Goal: Task Accomplishment & Management: Manage account settings

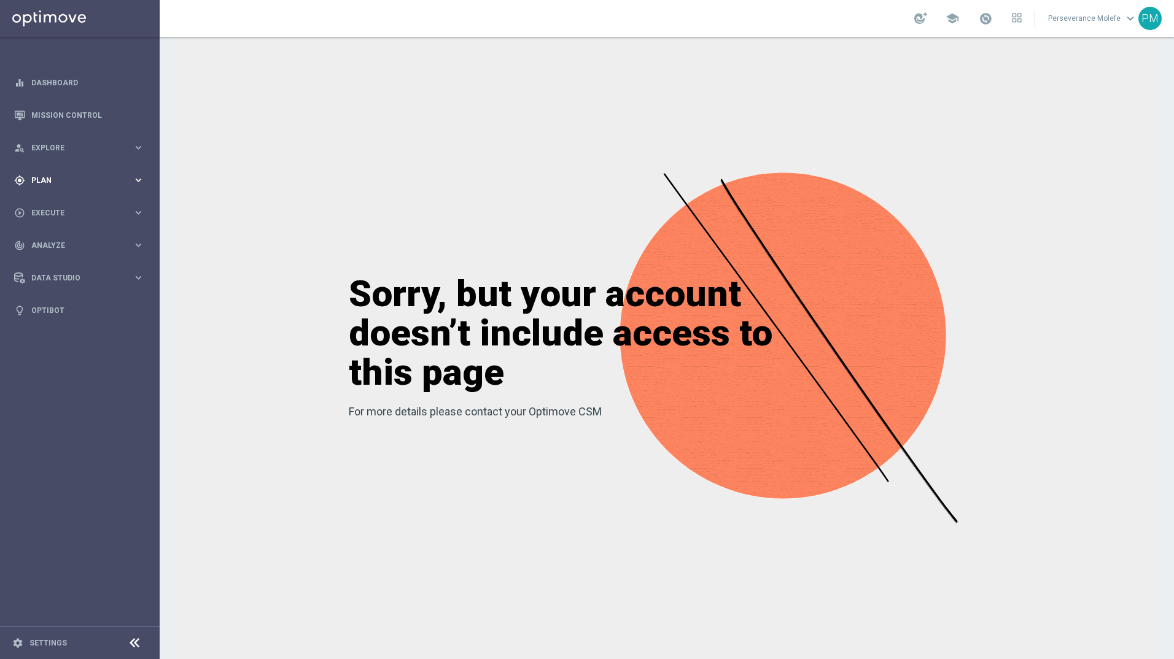
click at [136, 190] on div "gps_fixed Plan keyboard_arrow_right" at bounding box center [79, 180] width 158 height 33
click at [67, 239] on span "Templates" at bounding box center [77, 242] width 88 height 7
click at [69, 257] on link "Optimail" at bounding box center [83, 261] width 90 height 10
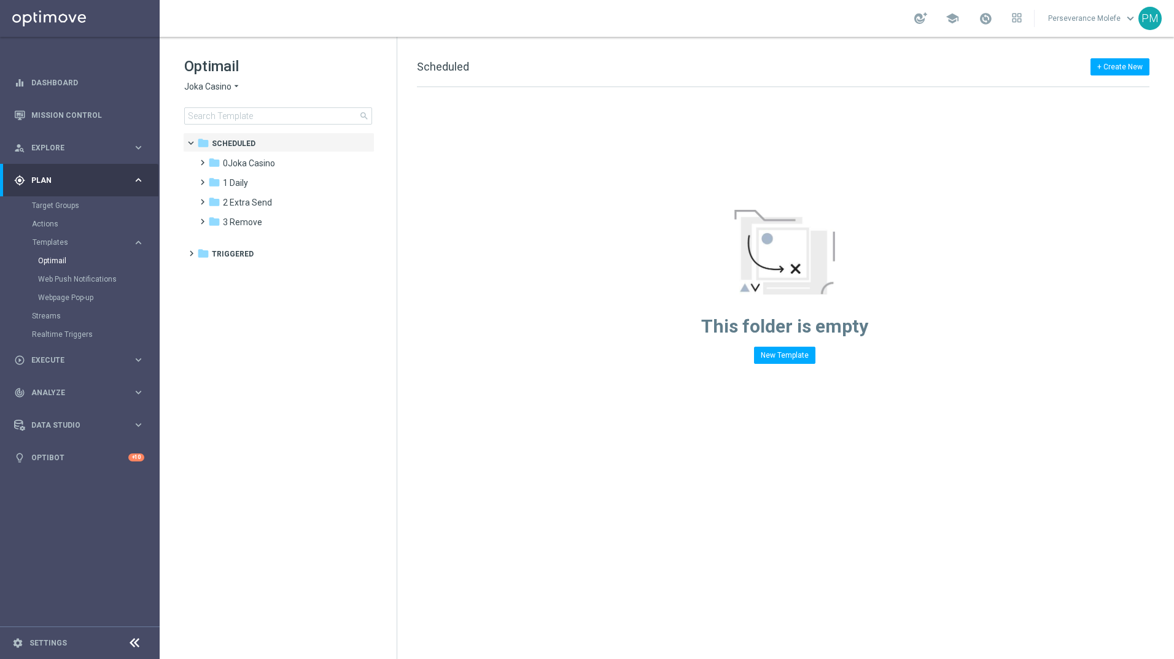
click at [220, 88] on span "Joka Casino" at bounding box center [207, 87] width 47 height 12
click at [238, 199] on div "Casino Joka" at bounding box center [231, 203] width 92 height 15
click at [250, 209] on div "folder 3 [DATE]" at bounding box center [278, 203] width 141 height 14
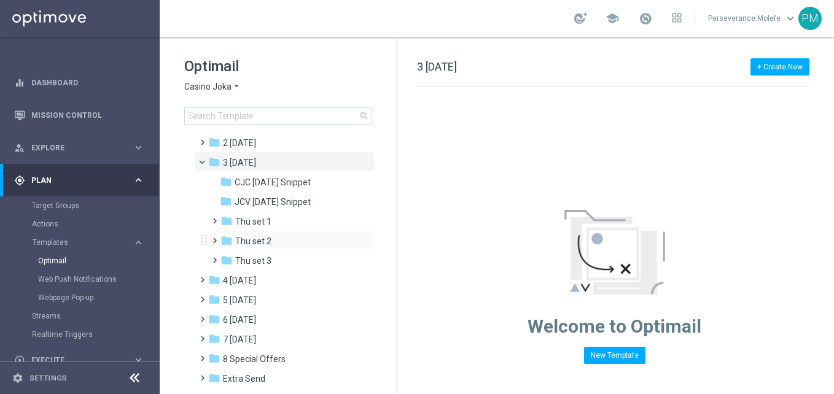
scroll to position [68, 0]
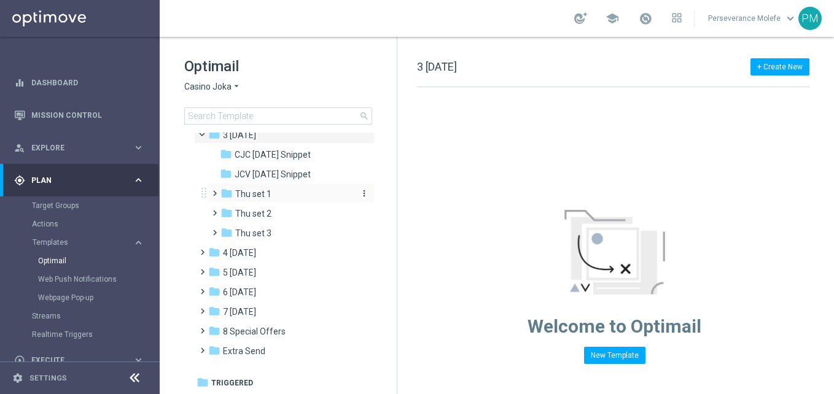
click at [262, 192] on span "Thu set 1" at bounding box center [253, 193] width 36 height 11
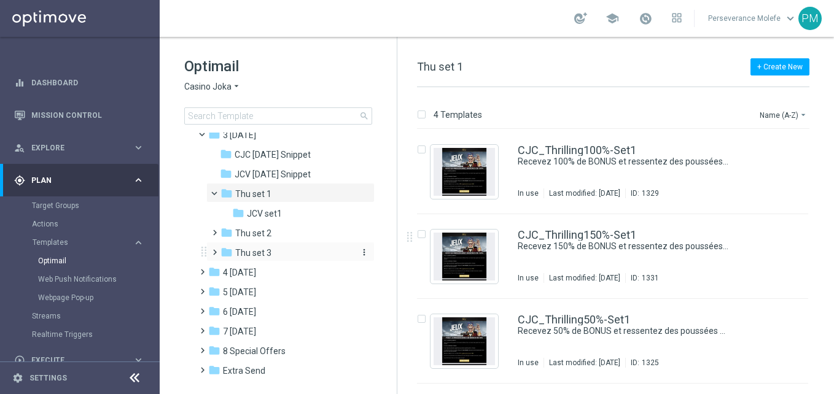
click at [272, 247] on div "folder Thu set 3" at bounding box center [285, 253] width 131 height 14
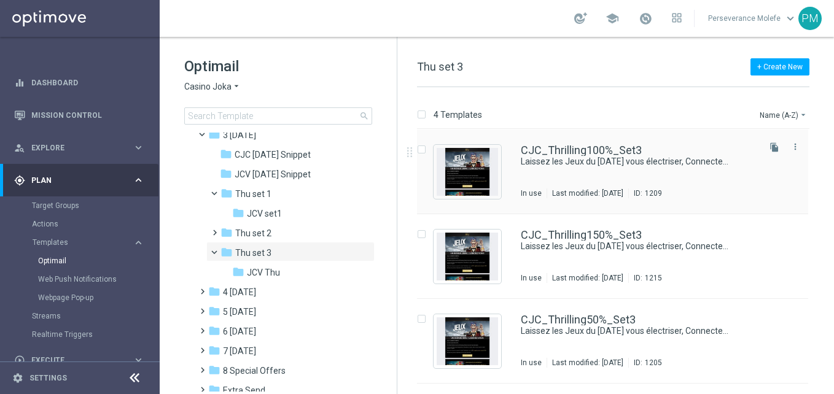
click at [586, 138] on div "CJC_Thrilling100%_Set3 Laissez les Jeux du [DATE] vous électriser, Connectez-vo…" at bounding box center [612, 172] width 391 height 85
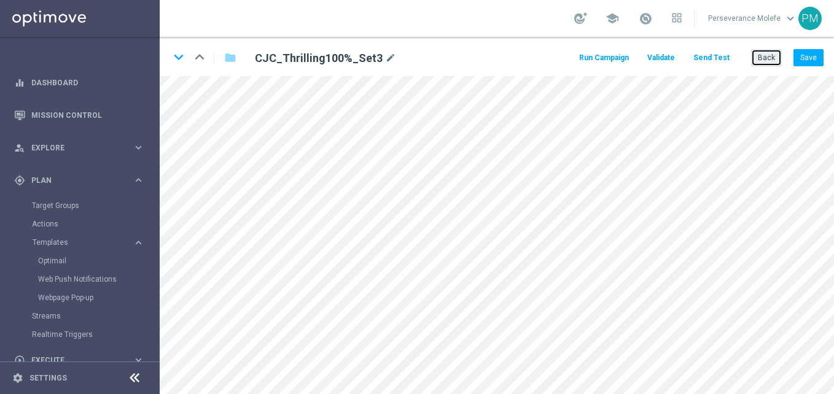
click at [758, 64] on button "Back" at bounding box center [766, 57] width 31 height 17
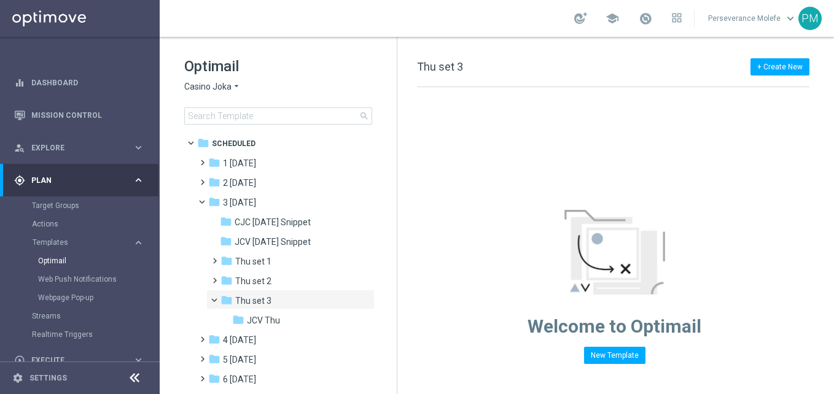
click at [133, 378] on icon at bounding box center [134, 378] width 15 height 15
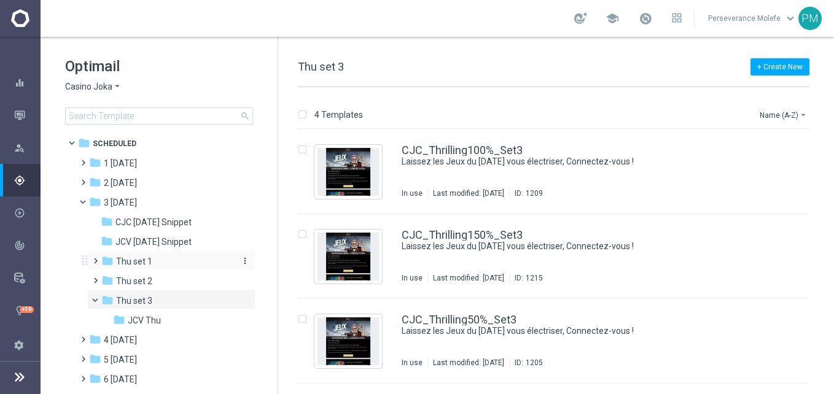
click at [179, 262] on div "folder Thu set 1" at bounding box center [166, 262] width 131 height 14
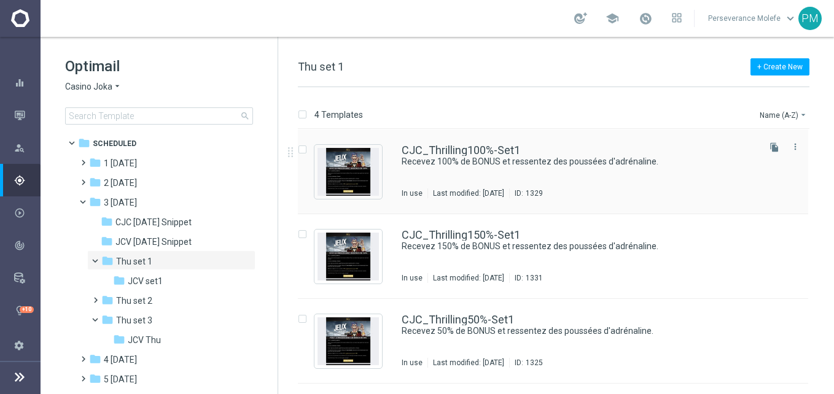
click at [479, 144] on div "CJC_Thrilling100%-Set1 Recevez 100% de BONUS et ressentez des poussées d'adréna…" at bounding box center [553, 172] width 510 height 85
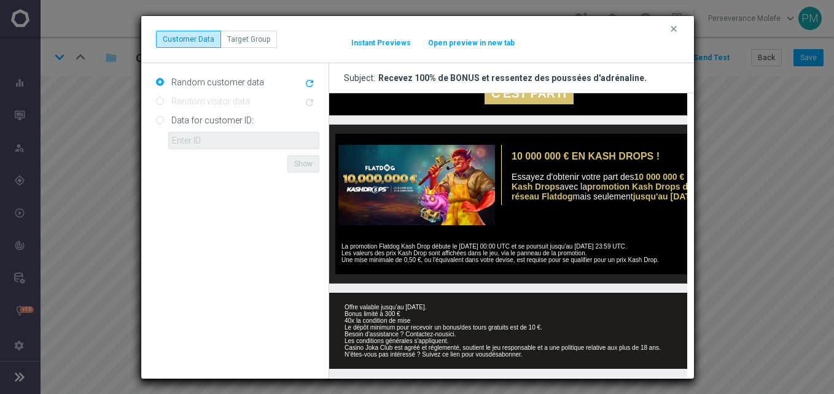
scroll to position [444, 0]
click at [461, 44] on button "Open preview in new tab" at bounding box center [471, 43] width 88 height 10
click at [673, 31] on icon "clear" at bounding box center [674, 29] width 10 height 10
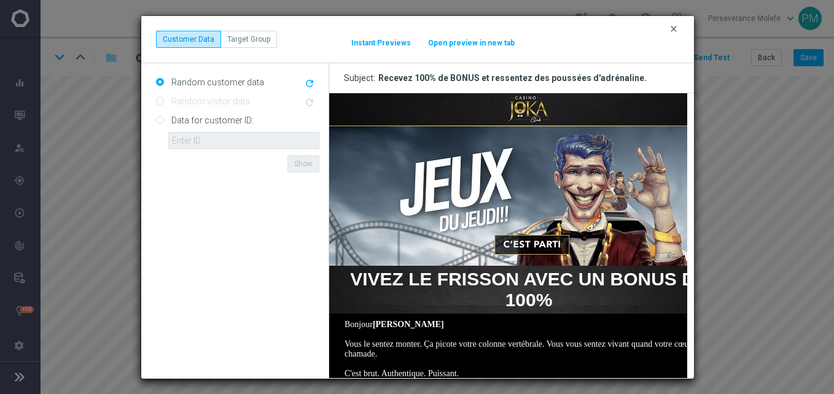
click at [675, 30] on icon "clear" at bounding box center [674, 29] width 10 height 10
click at [671, 29] on icon "clear" at bounding box center [674, 29] width 10 height 10
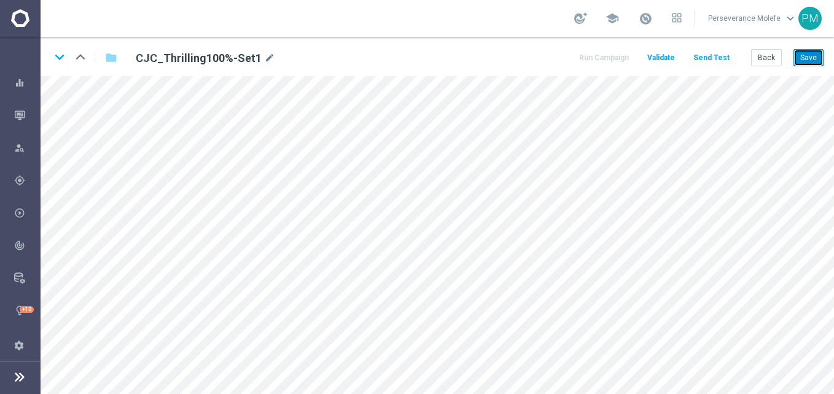
click at [810, 56] on button "Save" at bounding box center [808, 57] width 30 height 17
click at [778, 55] on button "Back" at bounding box center [766, 57] width 31 height 17
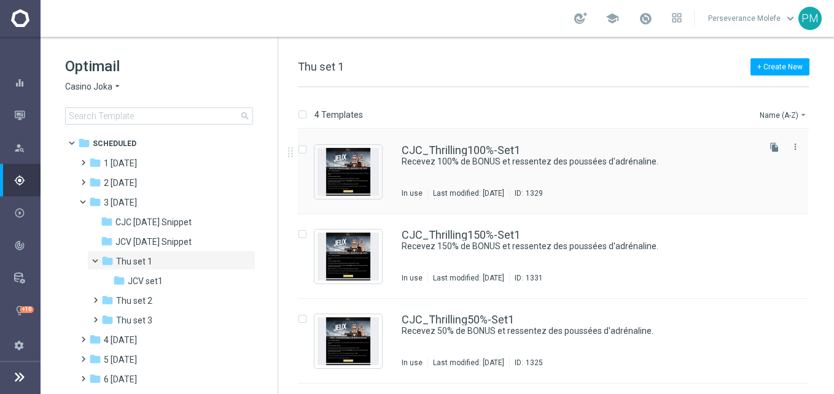
click at [462, 144] on div "CJC_Thrilling100%-Set1 Recevez 100% de BONUS et ressentez des poussées d'adréna…" at bounding box center [553, 172] width 510 height 85
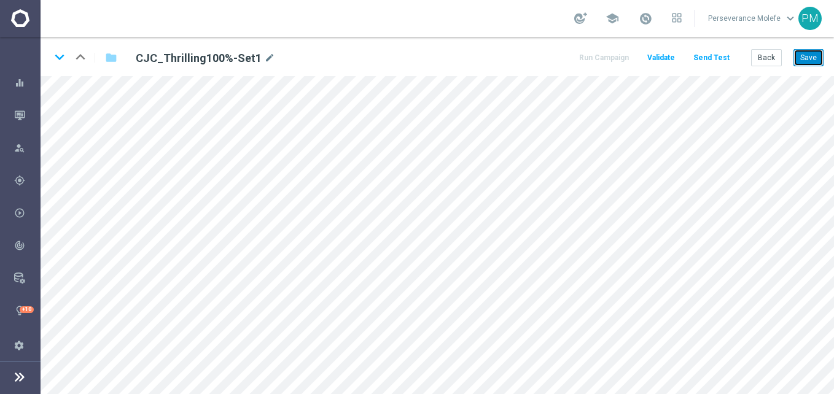
click at [798, 54] on button "Save" at bounding box center [808, 57] width 30 height 17
click at [806, 60] on button "Save" at bounding box center [808, 57] width 30 height 17
click at [771, 62] on button "Back" at bounding box center [766, 57] width 31 height 17
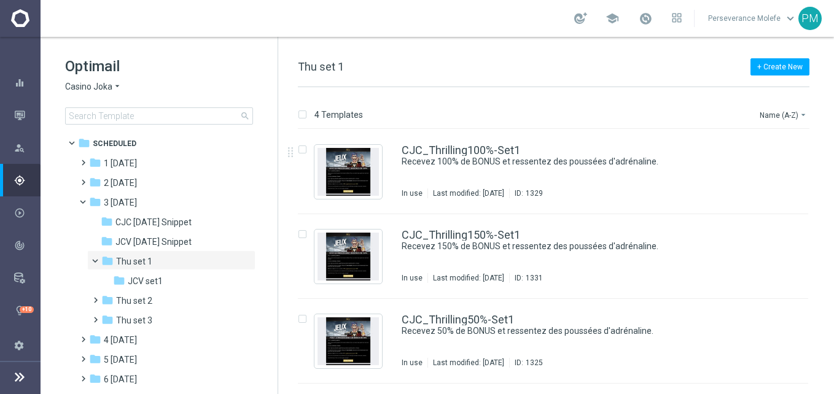
click at [466, 144] on div "CJC_Thrilling100%-Set1 Recevez 100% de BONUS et ressentez des poussées d'adréna…" at bounding box center [553, 172] width 510 height 85
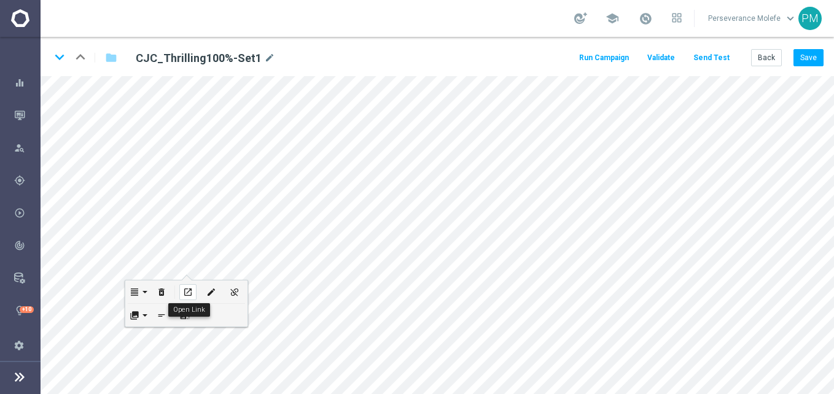
click at [184, 293] on icon "open_in_new" at bounding box center [187, 292] width 9 height 10
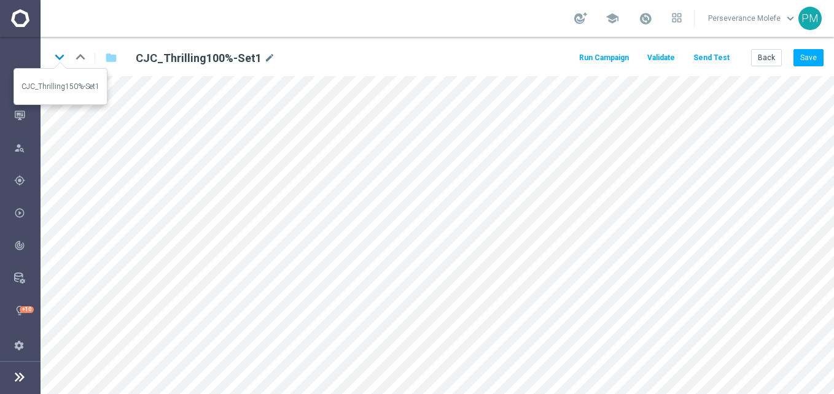
click at [62, 56] on icon "keyboard_arrow_down" at bounding box center [59, 57] width 18 height 18
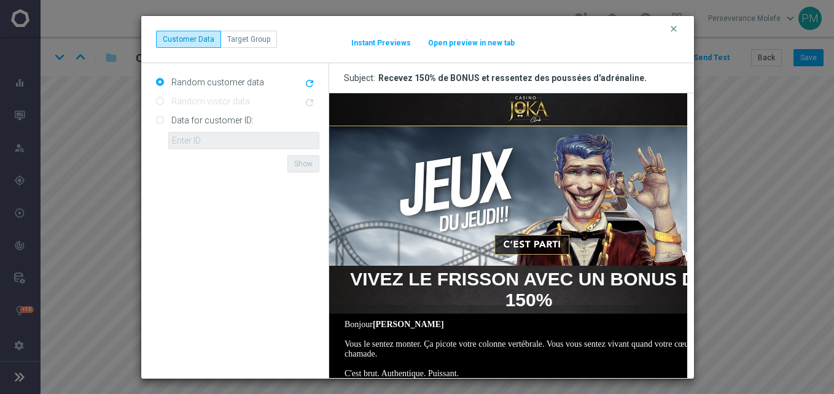
click at [491, 43] on button "Open preview in new tab" at bounding box center [471, 43] width 88 height 10
click at [673, 34] on button "clear" at bounding box center [675, 28] width 14 height 11
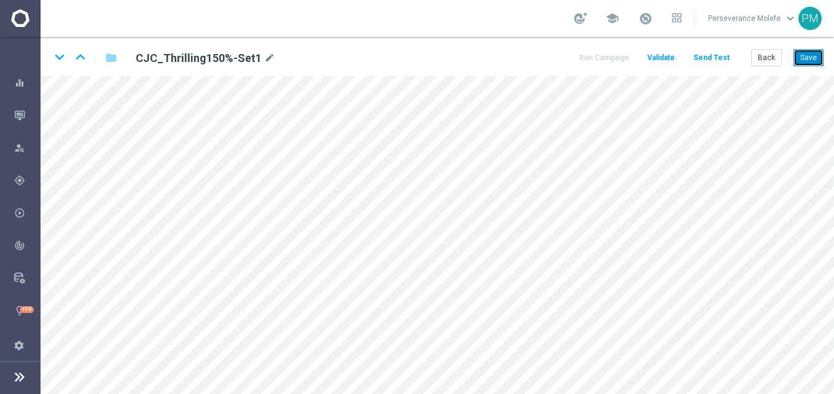
click at [818, 63] on button "Save" at bounding box center [808, 57] width 30 height 17
click at [60, 61] on icon "keyboard_arrow_down" at bounding box center [59, 57] width 18 height 18
click at [807, 65] on button "Save" at bounding box center [808, 57] width 30 height 17
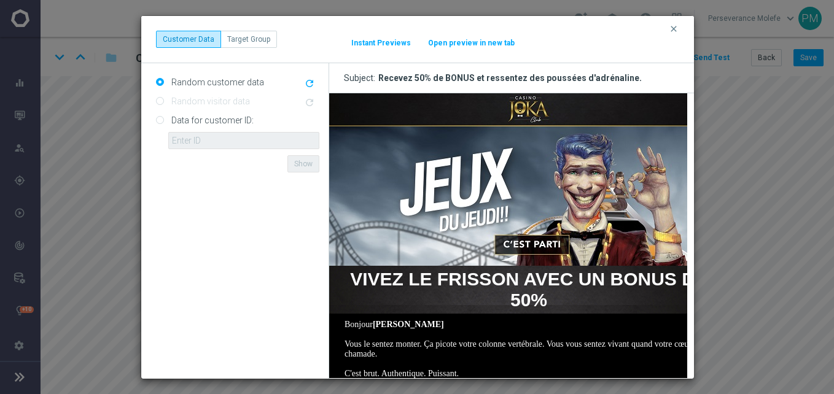
click at [451, 45] on button "Open preview in new tab" at bounding box center [471, 43] width 88 height 10
click at [669, 28] on button "clear" at bounding box center [675, 28] width 14 height 11
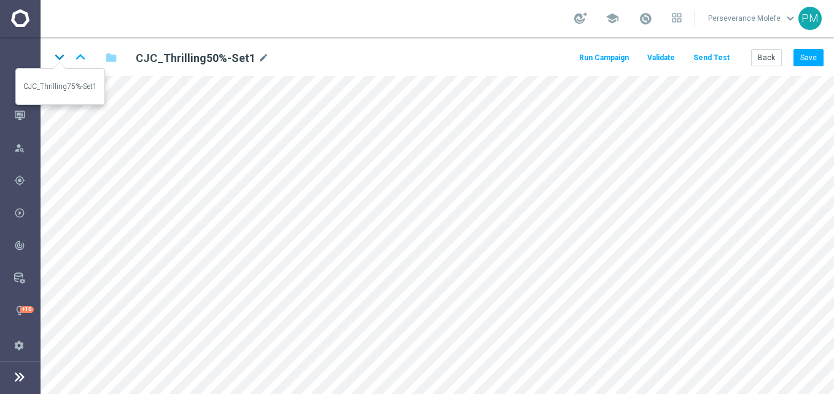
click at [57, 54] on icon "keyboard_arrow_down" at bounding box center [59, 57] width 18 height 18
click at [806, 55] on button "Save" at bounding box center [808, 57] width 30 height 17
click at [765, 60] on button "Back" at bounding box center [766, 57] width 31 height 17
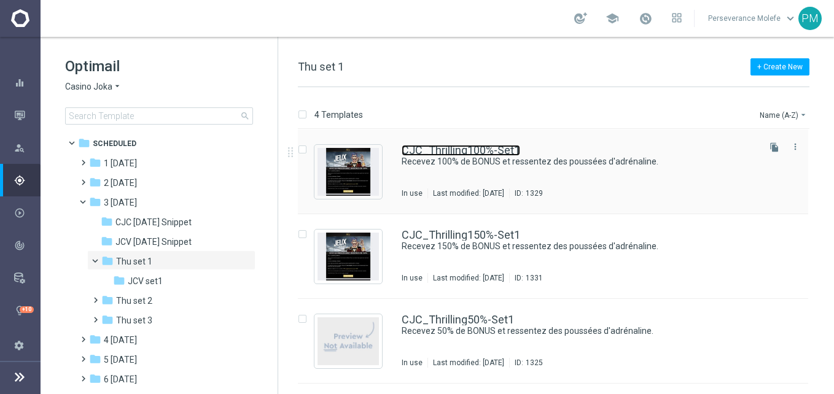
click at [427, 150] on link "CJC_Thrilling100%-Set1" at bounding box center [461, 150] width 118 height 11
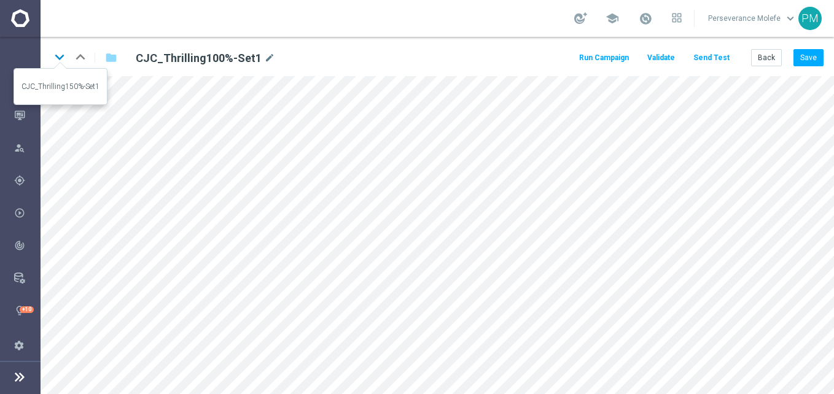
click at [61, 64] on icon "keyboard_arrow_down" at bounding box center [59, 57] width 18 height 18
click at [52, 47] on div "keyboard_arrow_down keyboard_arrow_up folder CJC_Thrilling150%-Set1 mode_edit R…" at bounding box center [437, 56] width 793 height 39
click at [61, 53] on icon "keyboard_arrow_down" at bounding box center [59, 57] width 18 height 18
click at [62, 55] on icon "keyboard_arrow_down" at bounding box center [59, 57] width 18 height 18
click at [776, 58] on button "Back" at bounding box center [766, 57] width 31 height 17
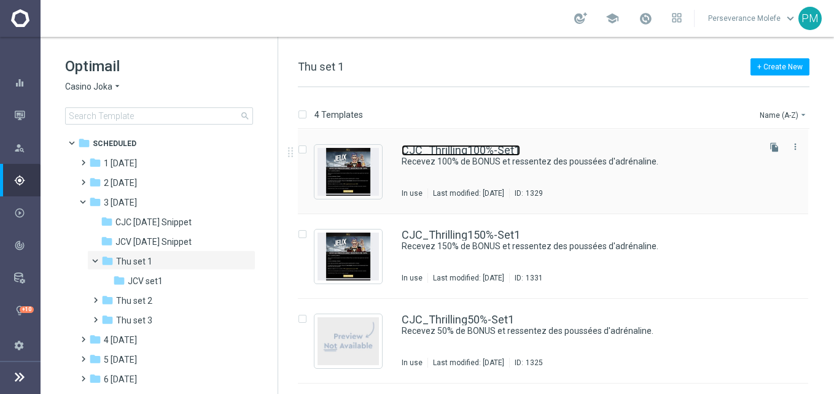
click at [429, 149] on link "CJC_Thrilling100%-Set1" at bounding box center [461, 150] width 118 height 11
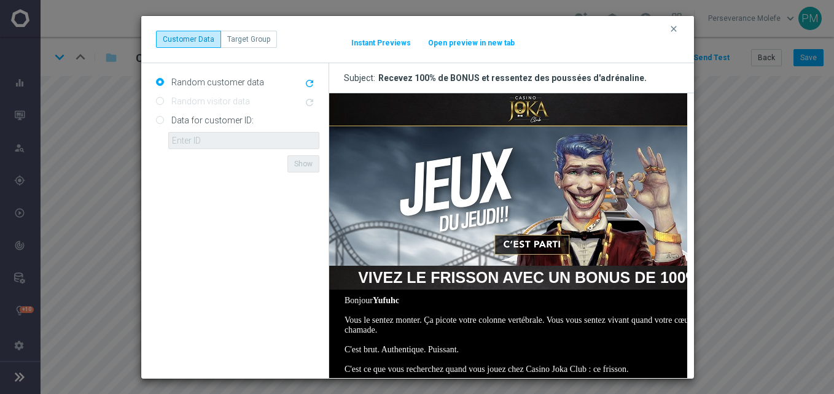
click at [481, 47] on button "Open preview in new tab" at bounding box center [471, 43] width 88 height 10
click at [681, 28] on button "clear" at bounding box center [675, 28] width 14 height 11
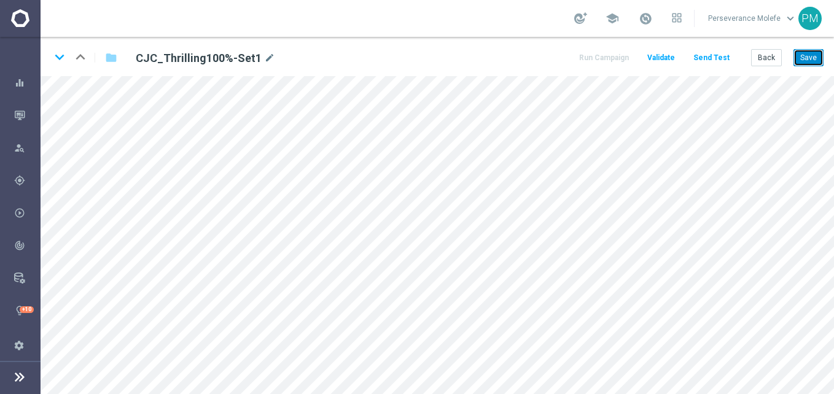
click at [812, 53] on button "Save" at bounding box center [808, 57] width 30 height 17
click at [63, 60] on icon "keyboard_arrow_down" at bounding box center [59, 57] width 18 height 18
click at [815, 57] on button "Save" at bounding box center [808, 57] width 30 height 17
click at [61, 57] on icon "keyboard_arrow_down" at bounding box center [59, 57] width 18 height 18
click at [810, 56] on button "Save" at bounding box center [808, 57] width 30 height 17
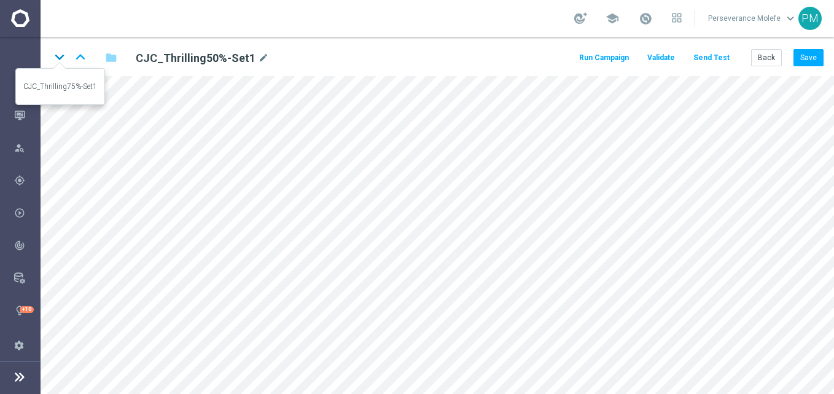
click at [64, 65] on icon "keyboard_arrow_down" at bounding box center [59, 57] width 18 height 18
click at [820, 55] on button "Save" at bounding box center [808, 57] width 30 height 17
click at [763, 49] on button "Back" at bounding box center [766, 57] width 31 height 17
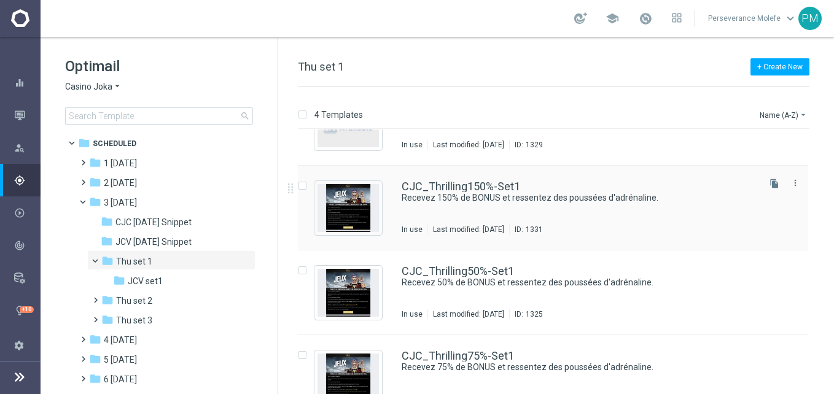
scroll to position [74, 0]
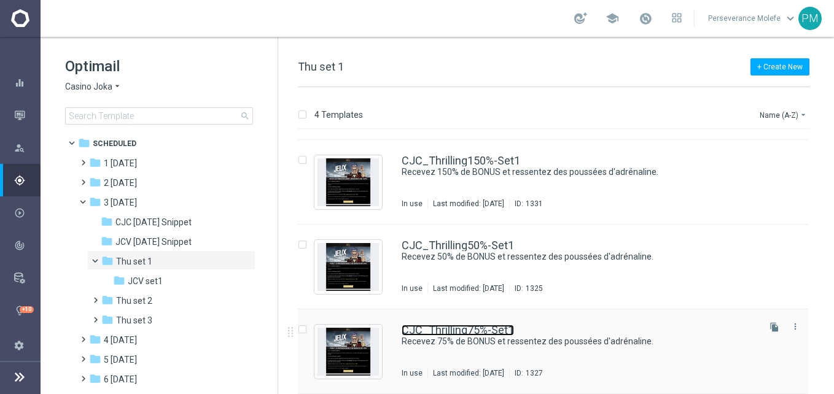
click at [450, 332] on link "CJC_Thrilling75%-Set1" at bounding box center [458, 330] width 112 height 11
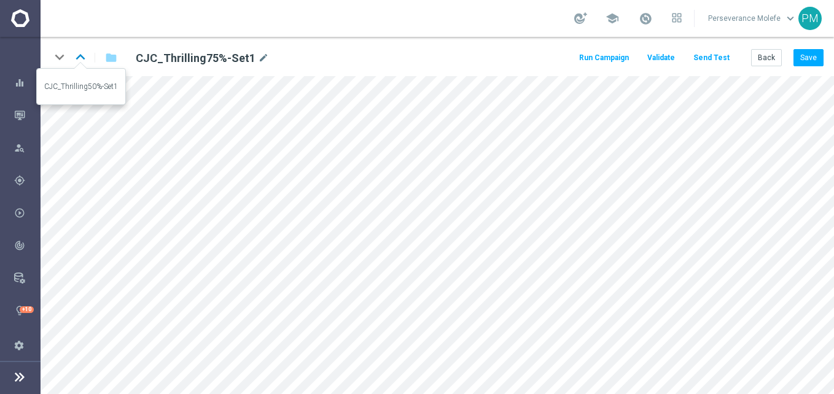
click at [85, 59] on icon "keyboard_arrow_up" at bounding box center [80, 57] width 18 height 18
click at [768, 64] on button "Back" at bounding box center [766, 57] width 31 height 17
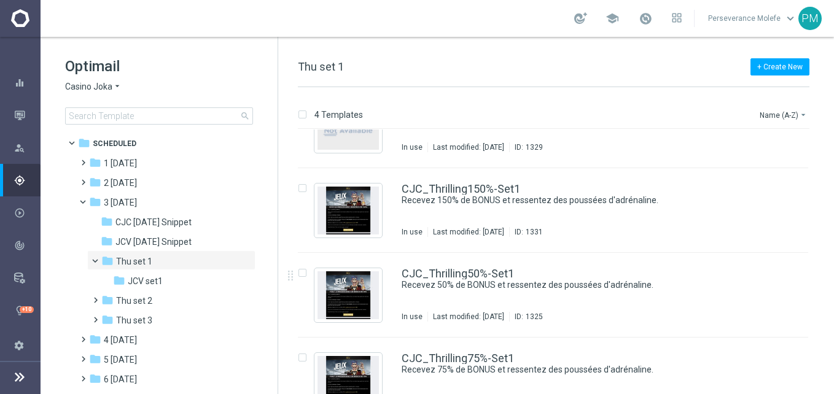
scroll to position [61, 0]
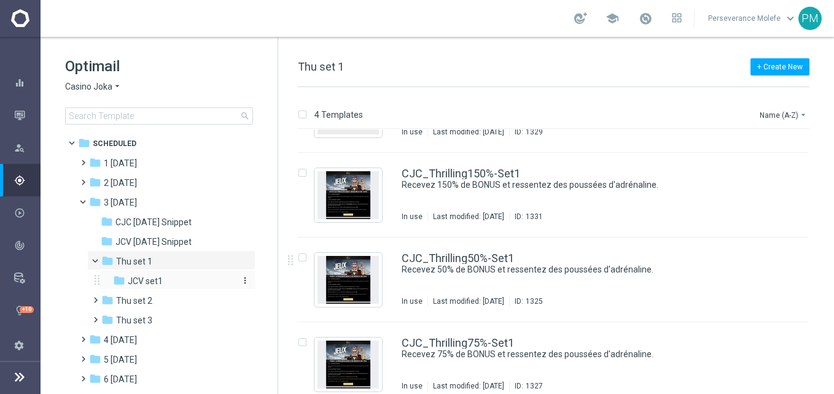
click at [159, 277] on span "JCV set1" at bounding box center [145, 281] width 35 height 11
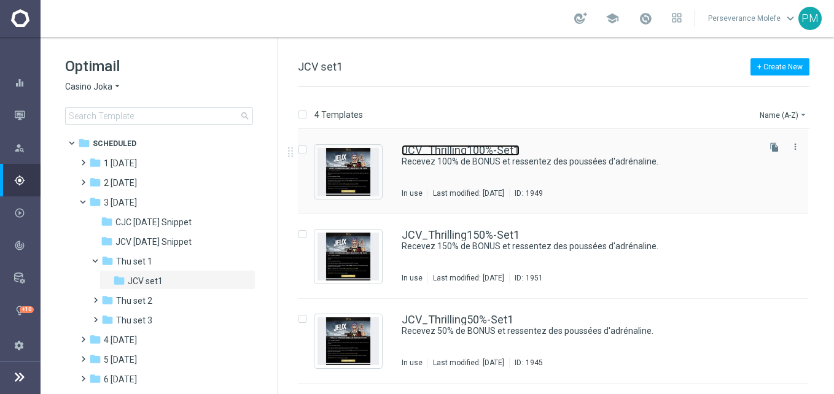
click at [478, 148] on link "JCV_Thrilling100%-Set1" at bounding box center [461, 150] width 118 height 11
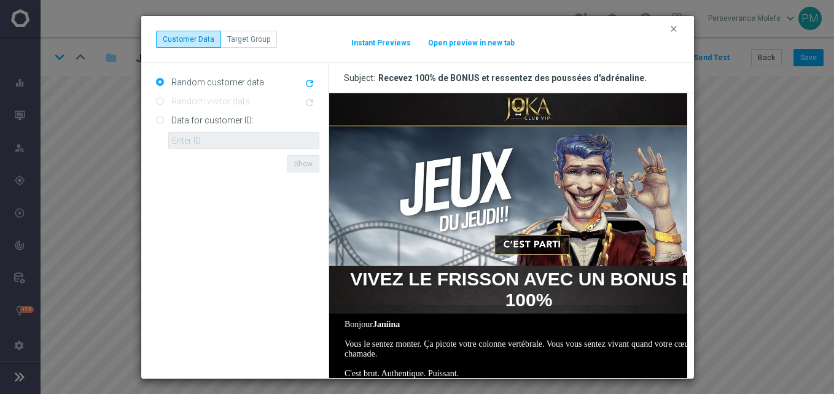
click at [474, 45] on button "Open preview in new tab" at bounding box center [471, 43] width 88 height 10
click at [678, 33] on icon "clear" at bounding box center [674, 29] width 10 height 10
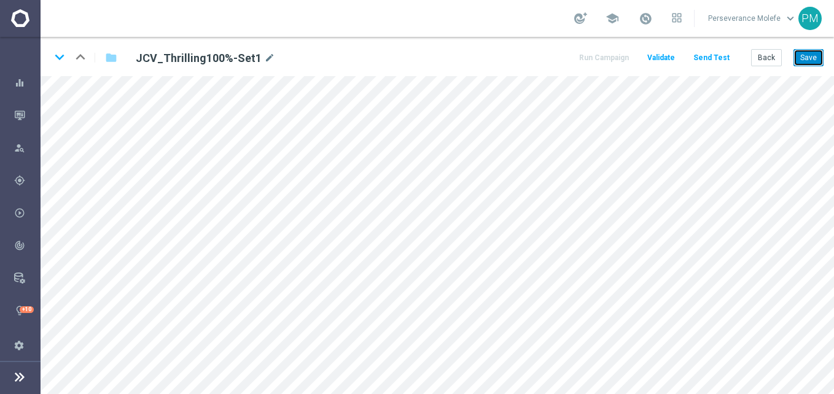
click at [801, 64] on button "Save" at bounding box center [808, 57] width 30 height 17
click at [770, 62] on button "Back" at bounding box center [766, 57] width 31 height 17
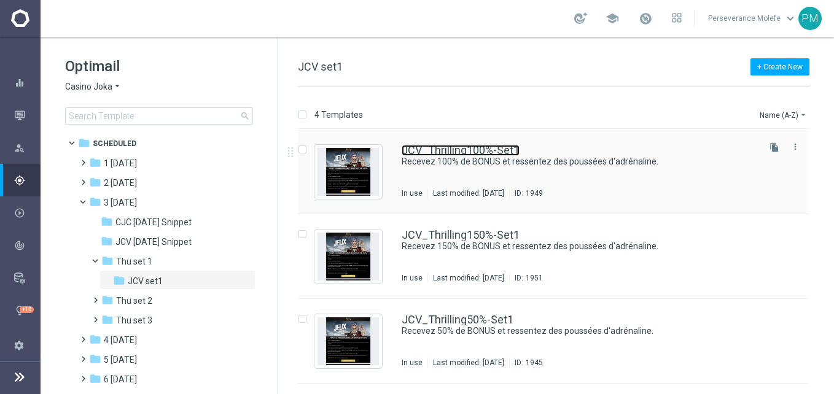
click at [435, 152] on link "JCV_Thrilling100%-Set1" at bounding box center [461, 150] width 118 height 11
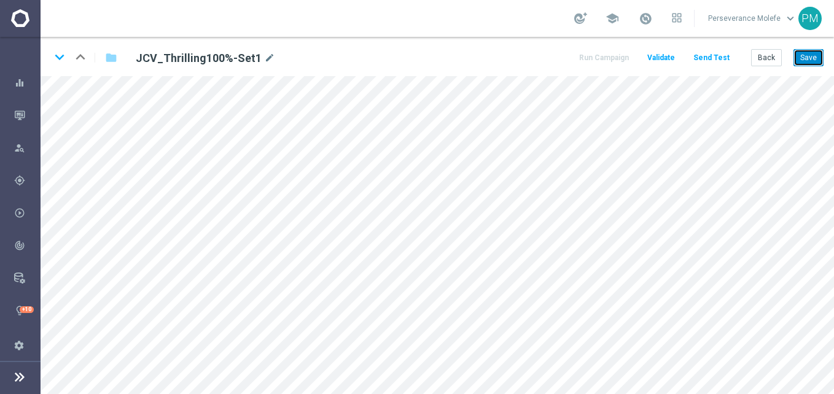
click at [801, 59] on button "Save" at bounding box center [808, 57] width 30 height 17
click at [777, 60] on button "Back" at bounding box center [766, 57] width 31 height 17
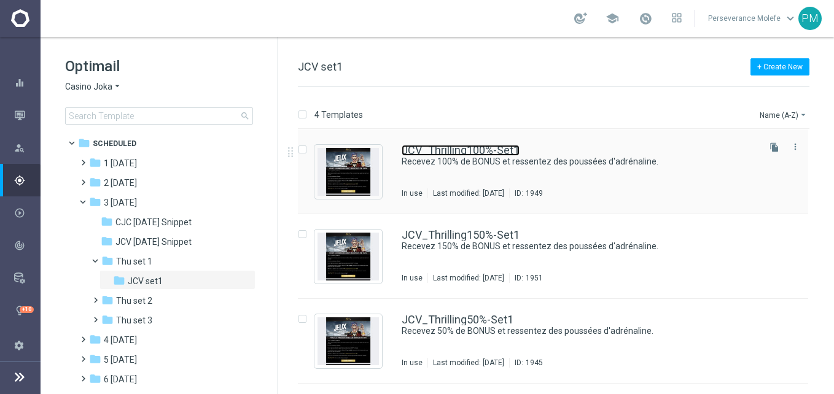
click at [446, 153] on link "JCV_Thrilling100%-Set1" at bounding box center [461, 150] width 118 height 11
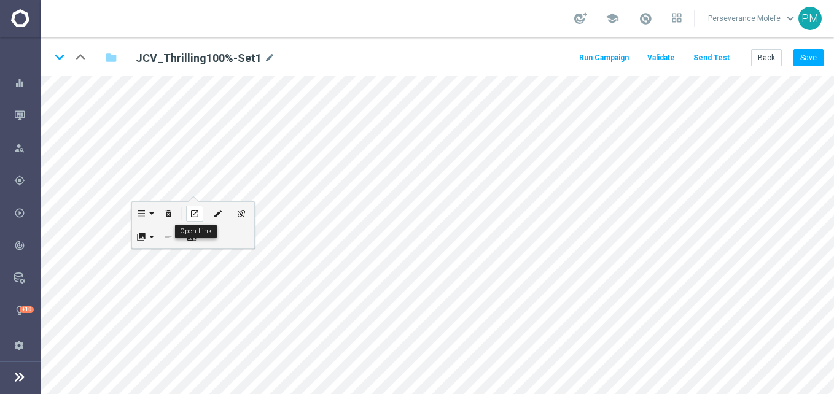
click at [199, 215] on icon "open_in_new" at bounding box center [194, 214] width 9 height 10
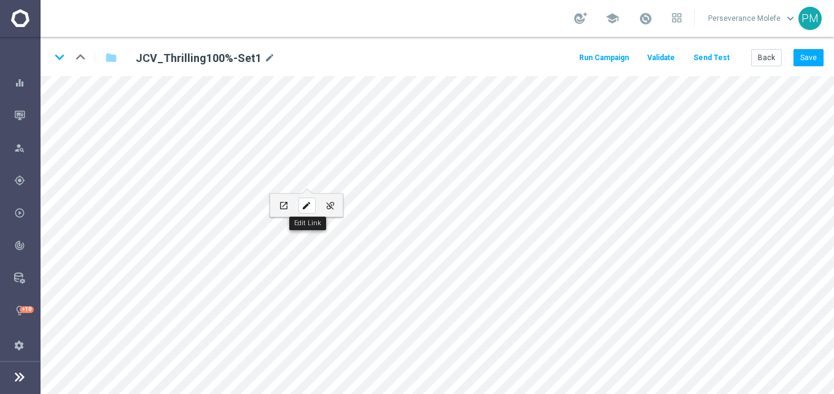
click at [304, 208] on icon "edit" at bounding box center [305, 206] width 9 height 10
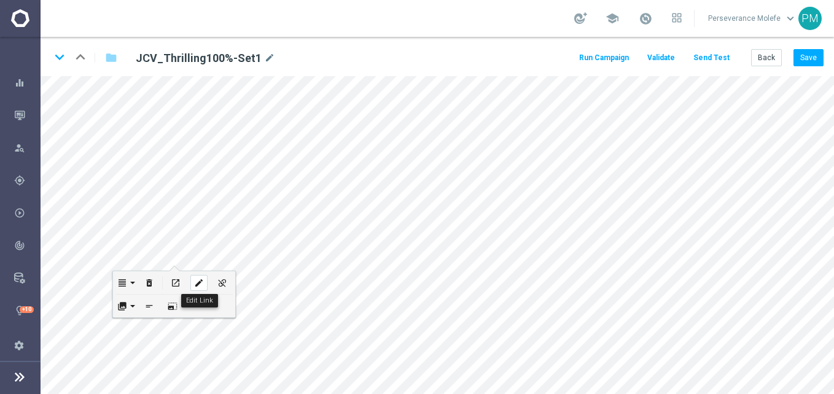
click at [198, 287] on icon "edit" at bounding box center [198, 283] width 9 height 10
type input "[URL][DOMAIN_NAME]"
checkbox input "true"
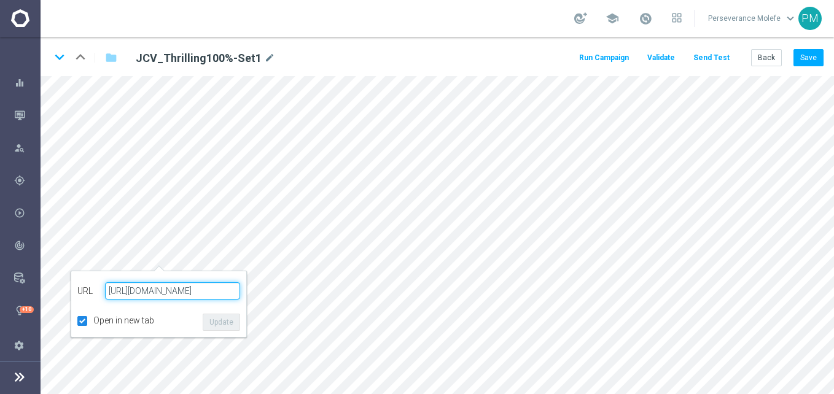
paste input "jokaclubvip"
type input "[URL][DOMAIN_NAME]"
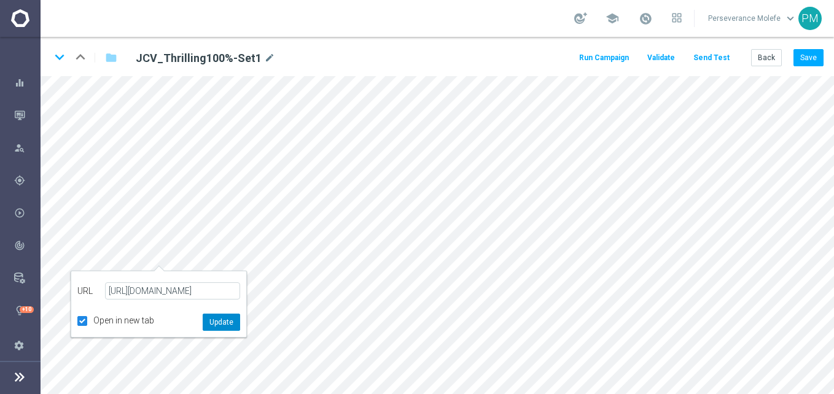
click at [223, 318] on button "Update" at bounding box center [221, 322] width 37 height 17
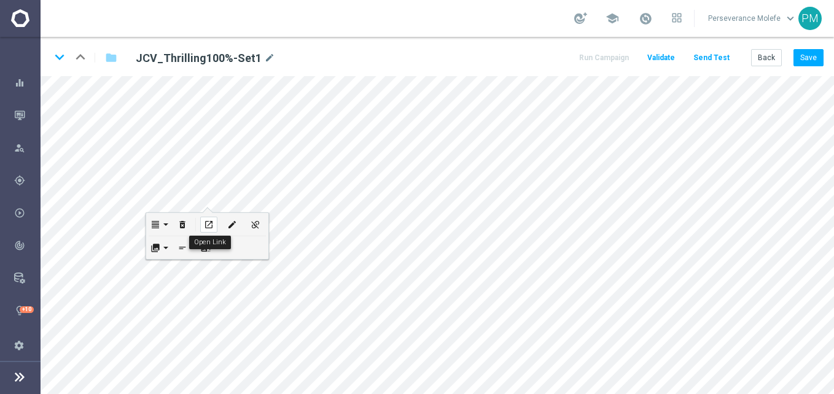
click at [210, 226] on icon "open_in_new" at bounding box center [208, 225] width 9 height 10
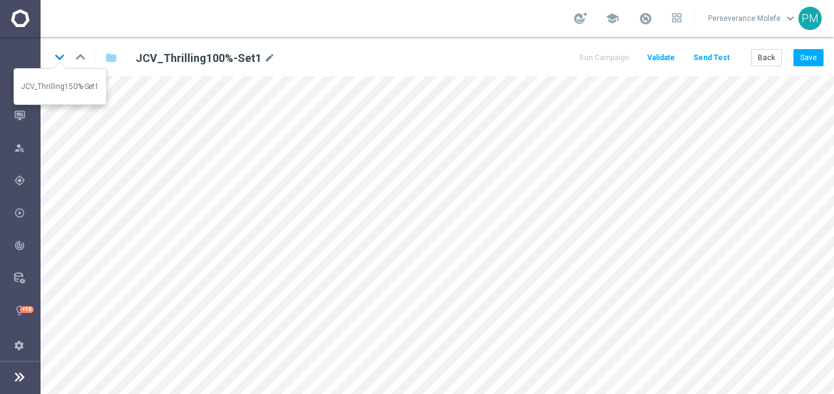
click at [64, 53] on icon "keyboard_arrow_down" at bounding box center [59, 57] width 18 height 18
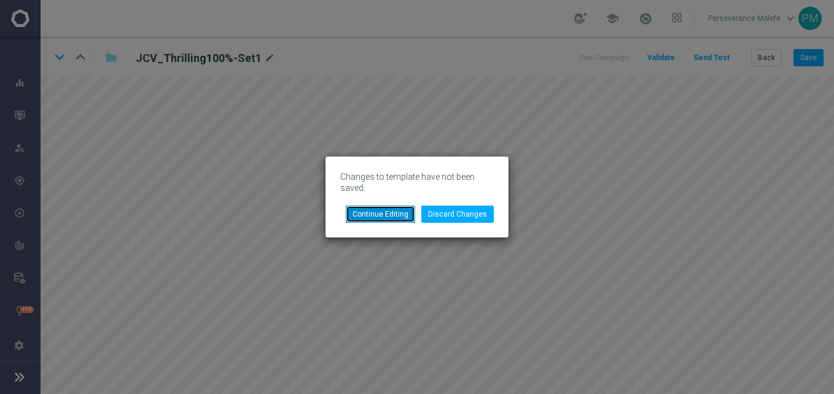
click at [395, 211] on button "Continue Editing" at bounding box center [380, 214] width 69 height 17
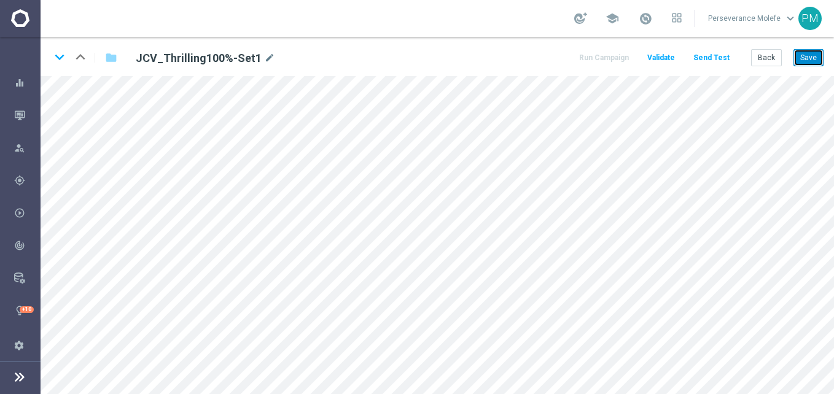
click at [810, 57] on button "Save" at bounding box center [808, 57] width 30 height 17
click at [64, 59] on icon "keyboard_arrow_down" at bounding box center [59, 57] width 18 height 18
click at [802, 52] on button "Save" at bounding box center [808, 57] width 30 height 17
click at [61, 58] on icon "keyboard_arrow_down" at bounding box center [59, 57] width 18 height 18
click at [806, 65] on button "Save" at bounding box center [808, 57] width 30 height 17
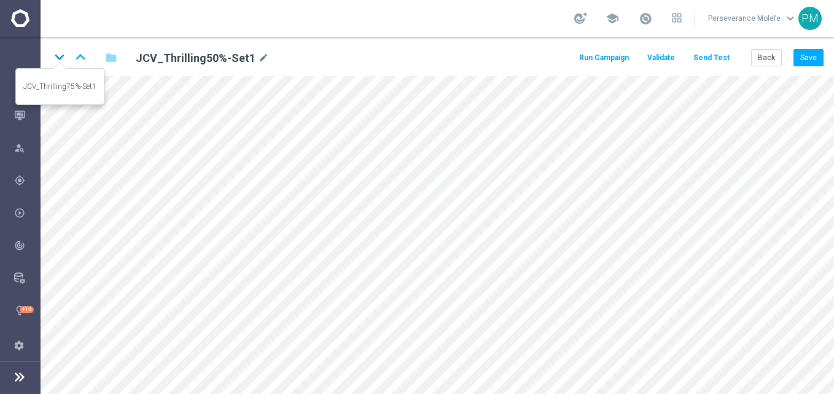
click at [66, 53] on icon "keyboard_arrow_down" at bounding box center [59, 57] width 18 height 18
click at [810, 63] on button "Save" at bounding box center [808, 57] width 30 height 17
click at [775, 58] on button "Back" at bounding box center [766, 57] width 31 height 17
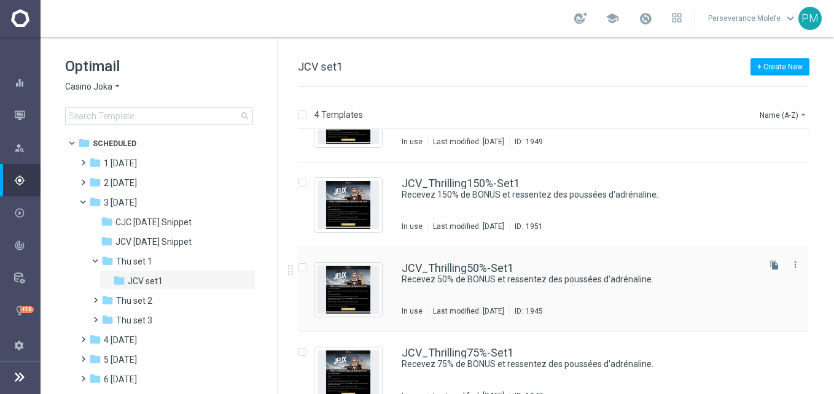
scroll to position [74, 0]
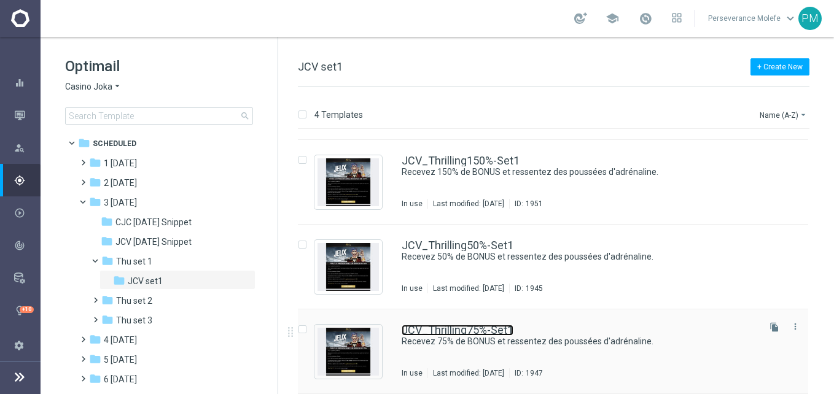
click at [439, 332] on link "JCV_Thrilling75%-Set1" at bounding box center [458, 330] width 112 height 11
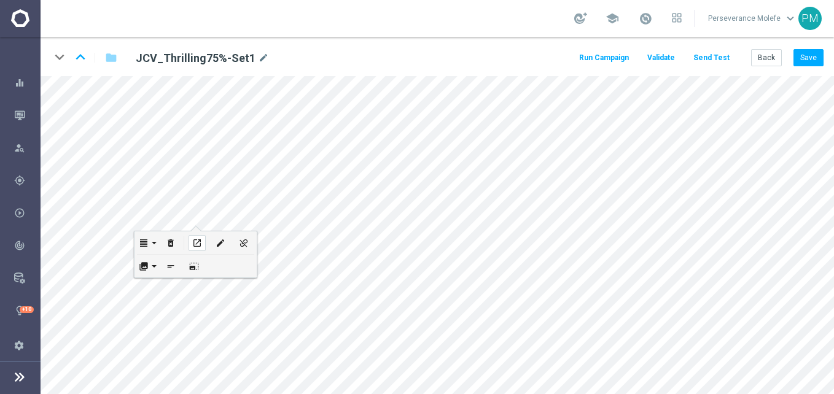
click at [197, 237] on div "open_in_new" at bounding box center [196, 243] width 17 height 16
click at [802, 62] on button "Save" at bounding box center [808, 57] width 30 height 17
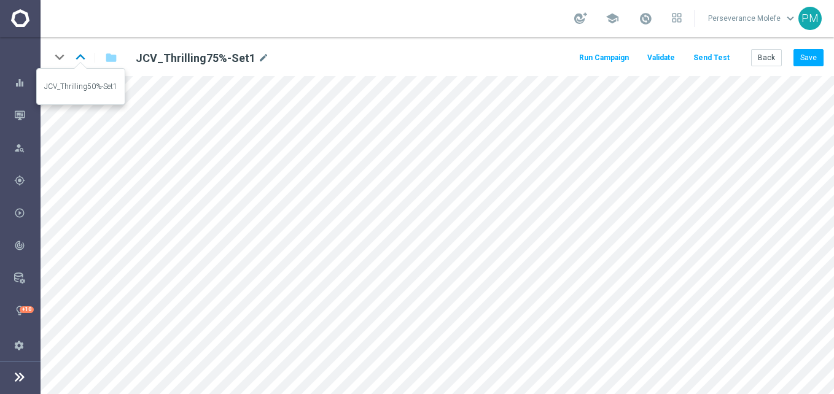
click at [75, 56] on icon "keyboard_arrow_up" at bounding box center [80, 57] width 18 height 18
click at [63, 57] on icon "keyboard_arrow_down" at bounding box center [59, 57] width 18 height 18
click at [722, 55] on button "Send Test" at bounding box center [711, 58] width 40 height 17
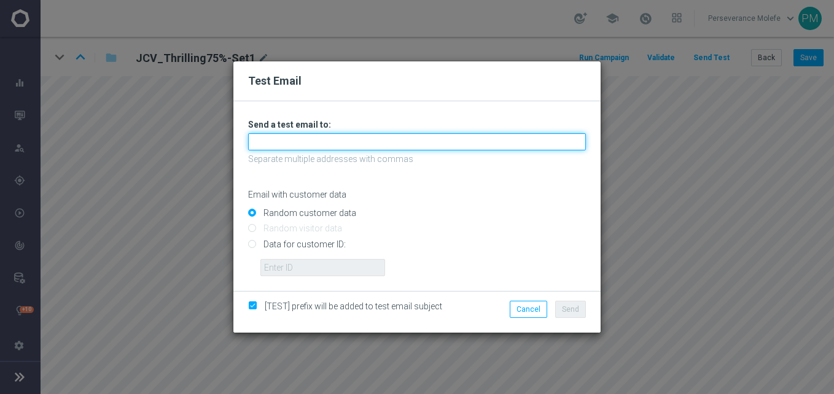
click at [365, 135] on input "text" at bounding box center [417, 141] width 338 height 17
click at [300, 148] on input "text" at bounding box center [417, 141] width 338 height 17
click at [351, 147] on input "text" at bounding box center [417, 141] width 338 height 17
paste input "[PERSON_NAME][EMAIL_ADDRESS][DOMAIN_NAME]"
type input "[PERSON_NAME][EMAIL_ADDRESS][DOMAIN_NAME]"
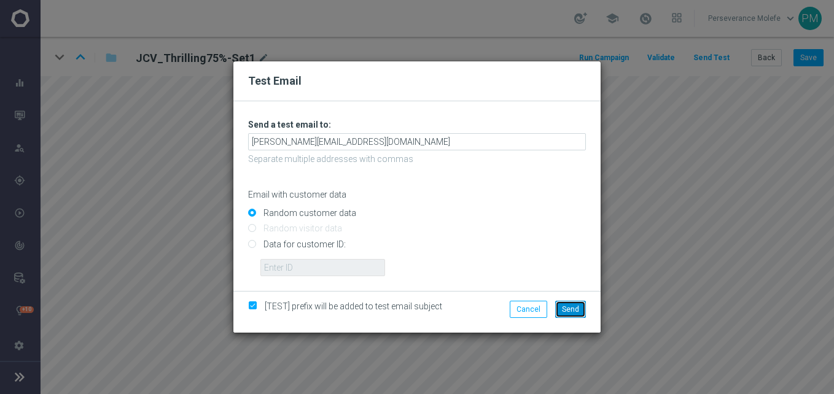
click at [580, 305] on button "Send" at bounding box center [570, 309] width 31 height 17
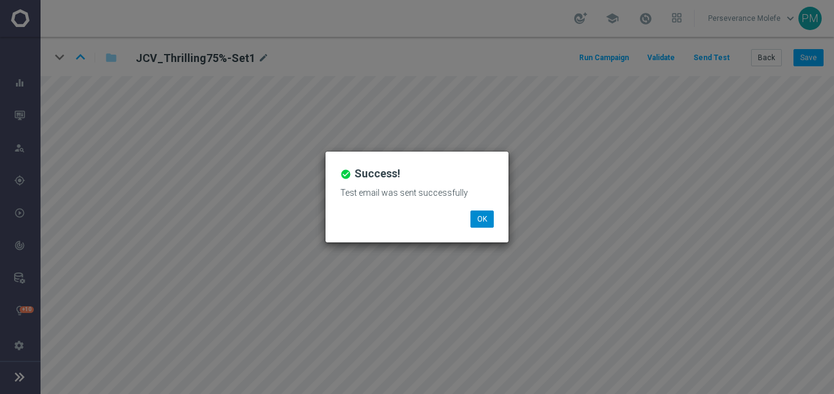
drag, startPoint x: 476, startPoint y: 208, endPoint x: 482, endPoint y: 215, distance: 8.7
click at [477, 209] on div "Test email was sent successfully" at bounding box center [417, 197] width 172 height 26
click at [483, 217] on button "OK" at bounding box center [481, 219] width 23 height 17
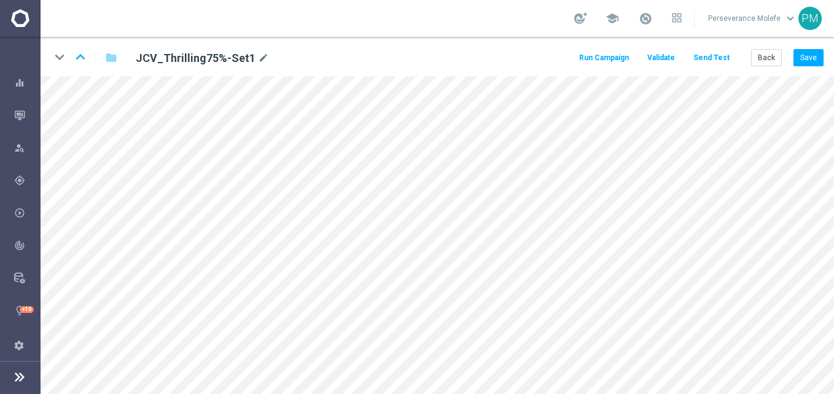
click at [728, 58] on button "Send Test" at bounding box center [711, 58] width 40 height 17
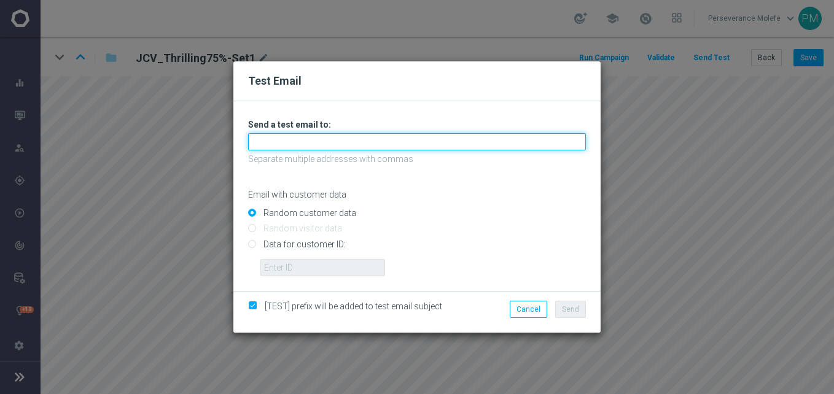
click at [385, 144] on input "text" at bounding box center [417, 141] width 338 height 17
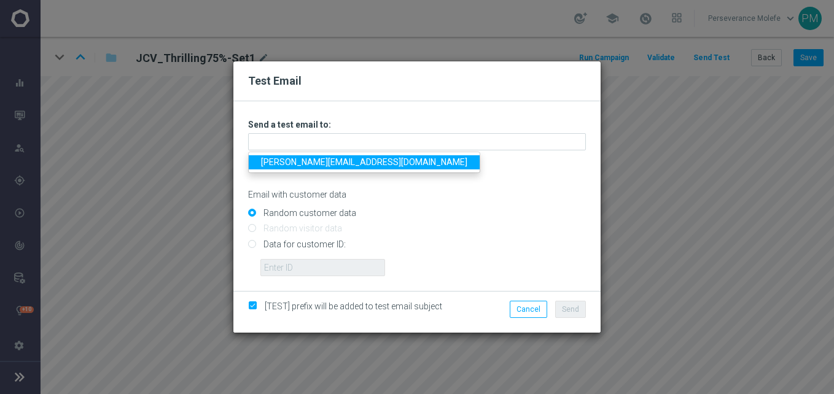
click at [333, 164] on link "[PERSON_NAME][EMAIL_ADDRESS][DOMAIN_NAME]" at bounding box center [364, 162] width 231 height 14
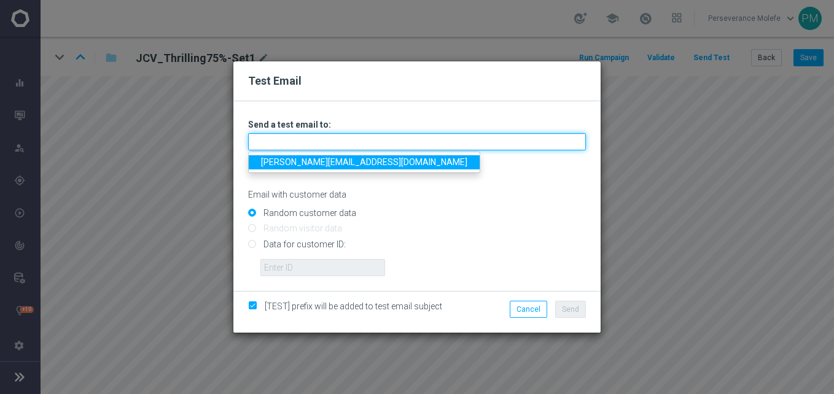
type input "[PERSON_NAME][EMAIL_ADDRESS][DOMAIN_NAME]"
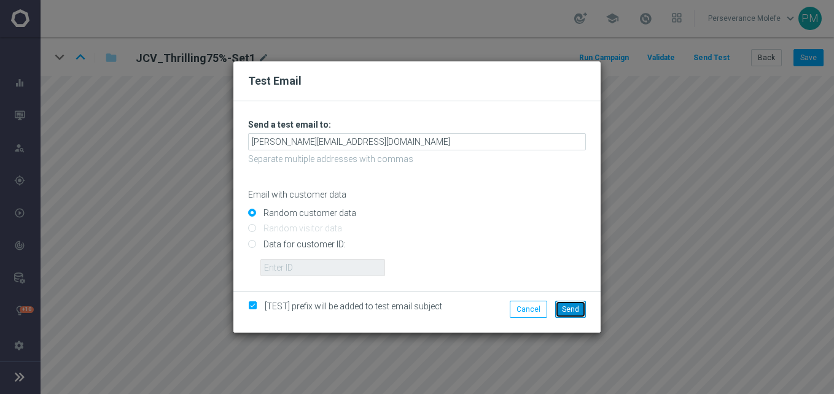
click at [571, 309] on span "Send" at bounding box center [570, 309] width 17 height 9
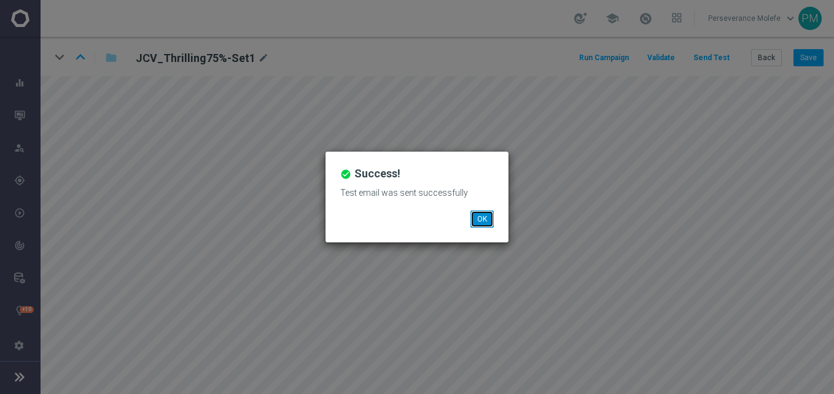
click at [492, 216] on button "OK" at bounding box center [481, 219] width 23 height 17
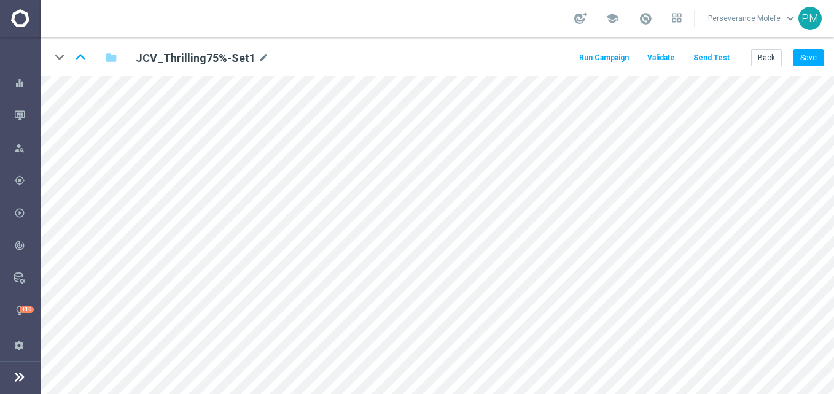
click at [82, 47] on div "keyboard_arrow_down keyboard_arrow_up folder JCV_Thrilling75%-Set1 mode_edit Ru…" at bounding box center [437, 56] width 793 height 39
click at [83, 53] on icon "keyboard_arrow_up" at bounding box center [80, 57] width 18 height 18
click at [801, 58] on button "Save" at bounding box center [808, 57] width 30 height 17
click at [83, 55] on icon "keyboard_arrow_up" at bounding box center [80, 57] width 18 height 18
click at [807, 55] on button "Save" at bounding box center [808, 57] width 30 height 17
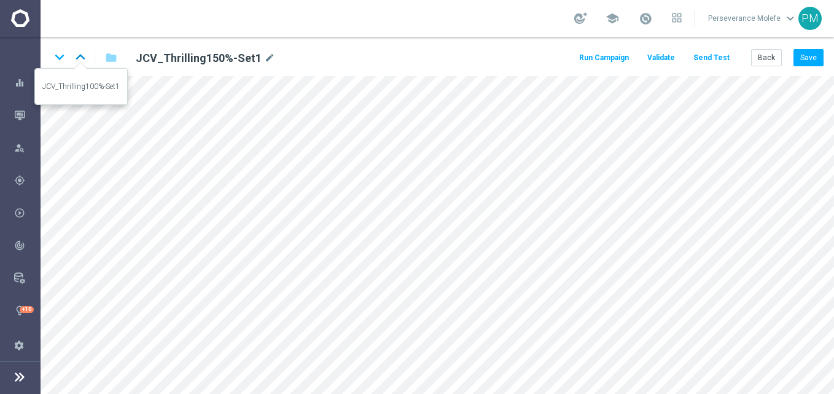
click at [78, 64] on icon "keyboard_arrow_up" at bounding box center [80, 57] width 18 height 18
click at [806, 60] on button "Save" at bounding box center [808, 57] width 30 height 17
click at [772, 61] on button "Back" at bounding box center [766, 57] width 31 height 17
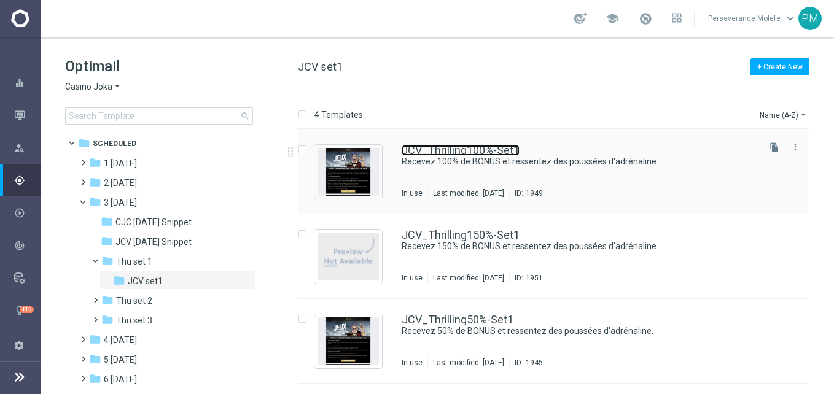
click at [413, 152] on link "JCV_Thrilling100%-Set1" at bounding box center [461, 150] width 118 height 11
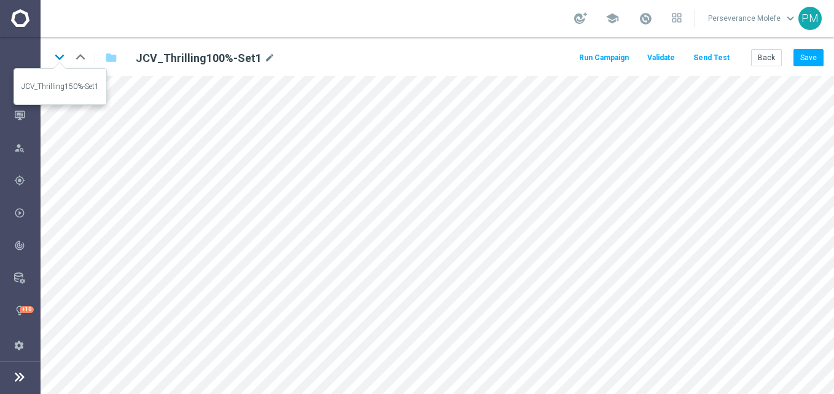
click at [61, 60] on icon "keyboard_arrow_down" at bounding box center [59, 57] width 18 height 18
click at [57, 53] on icon "keyboard_arrow_down" at bounding box center [59, 57] width 18 height 18
click at [62, 58] on icon "keyboard_arrow_down" at bounding box center [59, 57] width 18 height 18
click at [78, 58] on icon "keyboard_arrow_up" at bounding box center [80, 57] width 18 height 18
click at [86, 52] on icon "keyboard_arrow_up" at bounding box center [80, 57] width 18 height 18
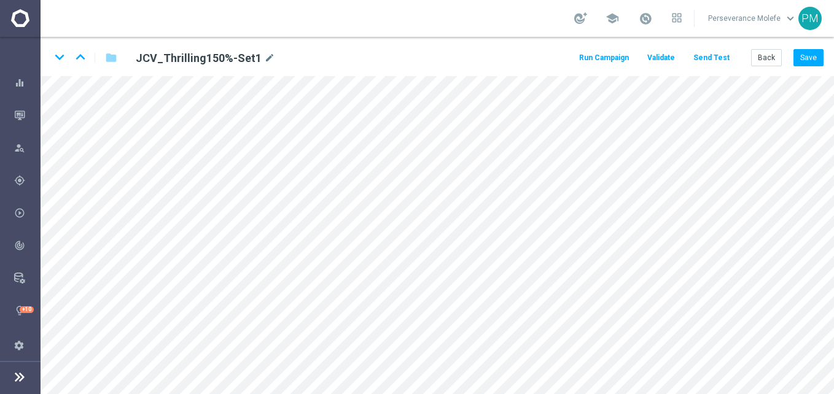
click at [76, 47] on div "keyboard_arrow_down keyboard_arrow_up folder JCV_Thrilling150%-Set1 mode_edit R…" at bounding box center [437, 56] width 793 height 39
click at [84, 51] on icon "keyboard_arrow_up" at bounding box center [80, 57] width 18 height 18
click at [60, 66] on icon "keyboard_arrow_down" at bounding box center [59, 57] width 18 height 18
click at [810, 66] on button "Save" at bounding box center [808, 57] width 30 height 17
click at [56, 64] on icon "keyboard_arrow_down" at bounding box center [59, 57] width 18 height 18
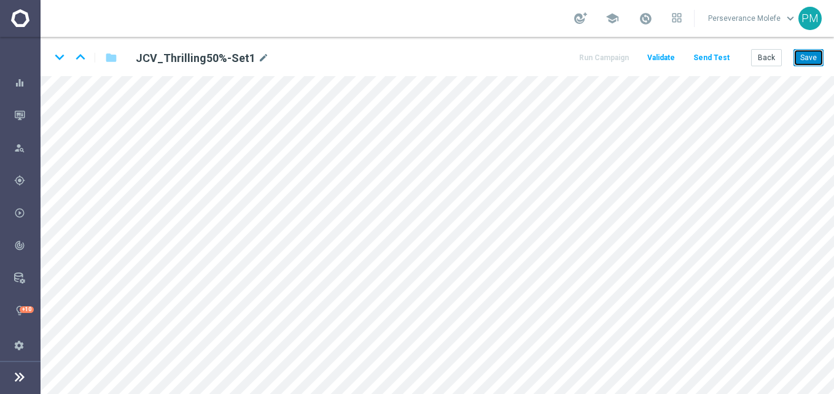
click at [812, 54] on button "Save" at bounding box center [808, 57] width 30 height 17
click at [61, 54] on icon "keyboard_arrow_down" at bounding box center [59, 57] width 18 height 18
click at [798, 53] on button "Save" at bounding box center [808, 57] width 30 height 17
click at [763, 54] on button "Back" at bounding box center [766, 57] width 31 height 17
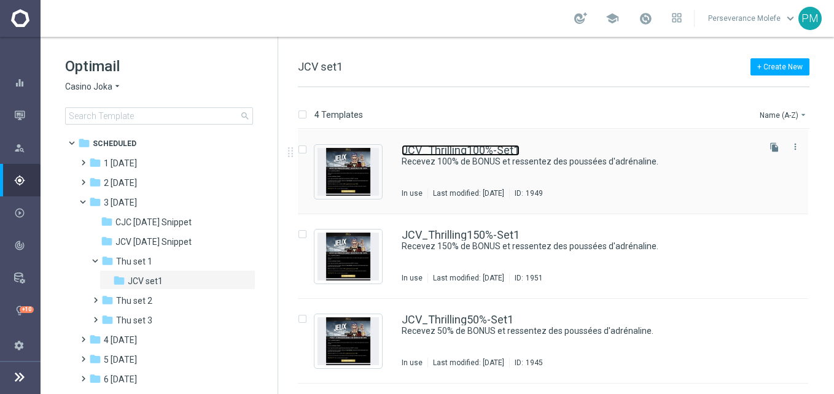
click at [451, 147] on link "JCV_Thrilling100%-Set1" at bounding box center [461, 150] width 118 height 11
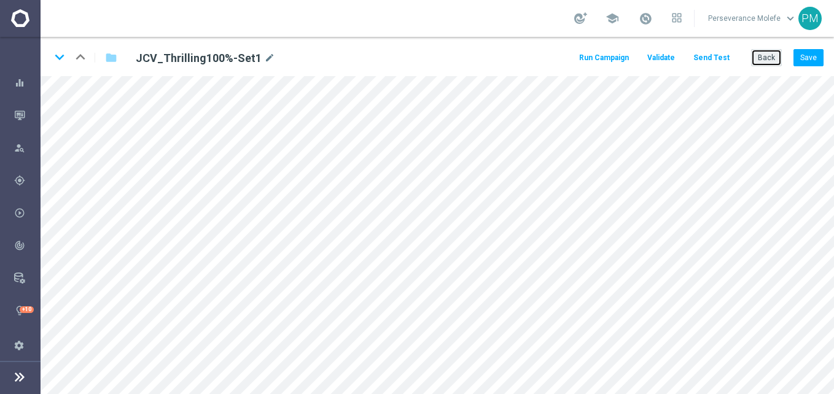
click at [764, 59] on button "Back" at bounding box center [766, 57] width 31 height 17
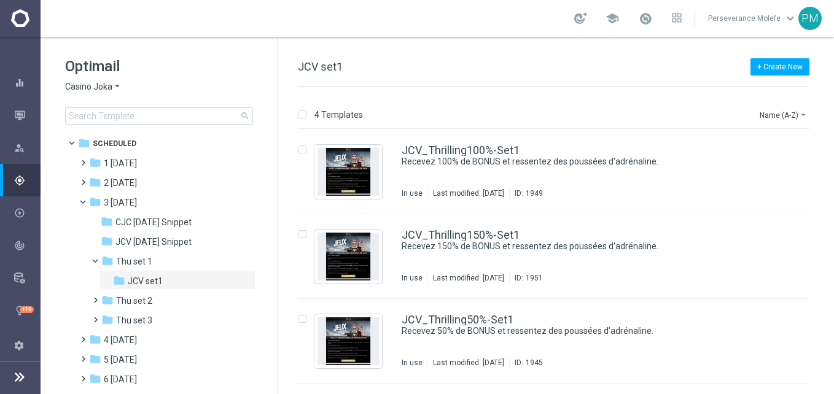
click at [98, 87] on span "Casino Joka" at bounding box center [88, 87] width 47 height 12
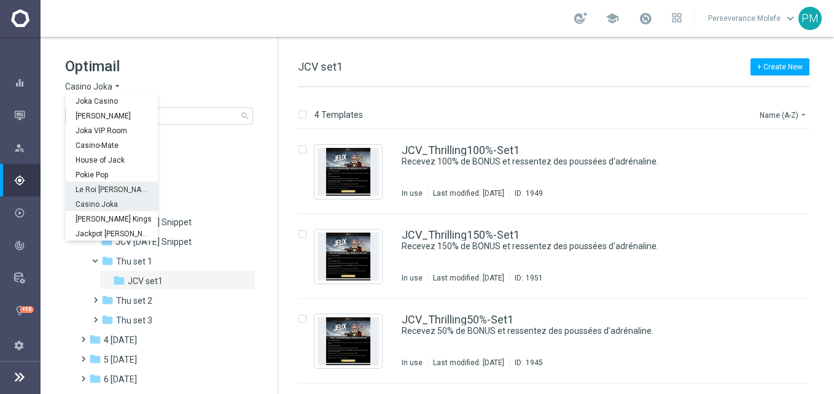
click at [0, 0] on span "Le Roi [PERSON_NAME]" at bounding box center [0, 0] width 0 height 0
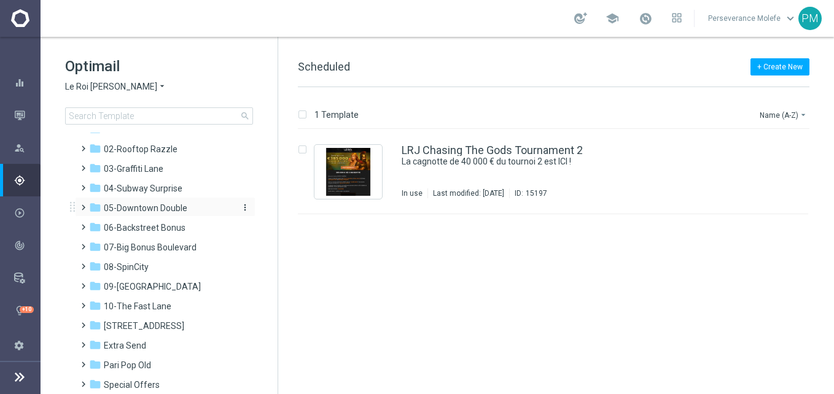
scroll to position [61, 0]
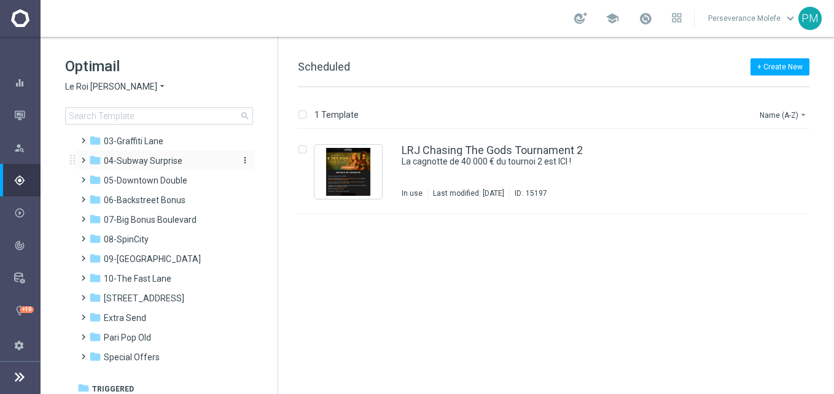
click at [174, 155] on span "04-Subway Surprise" at bounding box center [143, 160] width 79 height 11
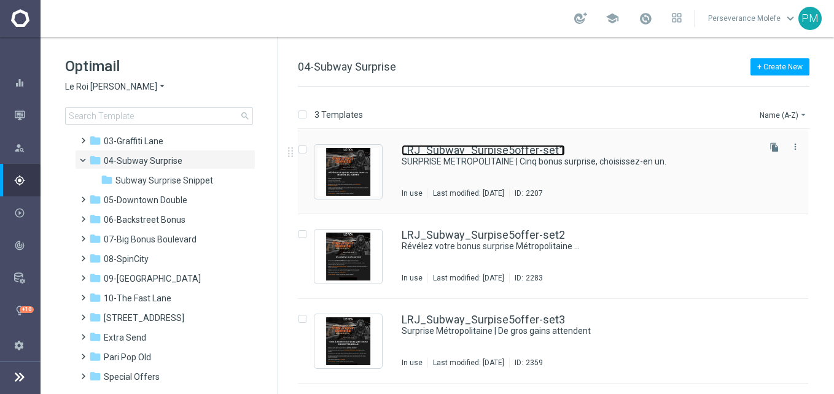
click at [476, 149] on link "LRJ_Subway_Surpise5offer-set1" at bounding box center [483, 150] width 163 height 11
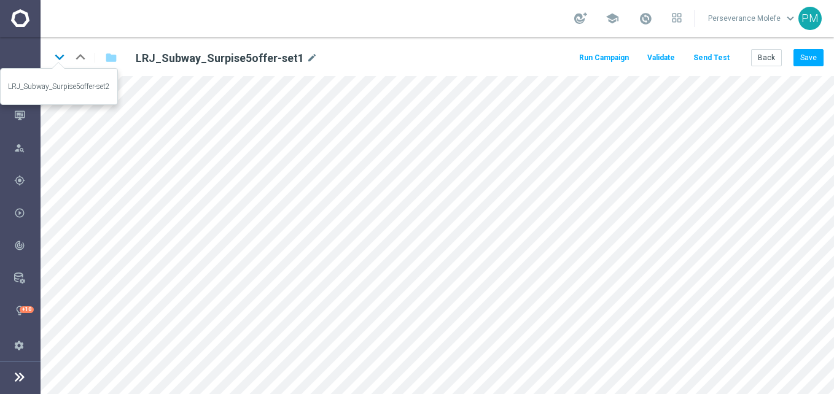
click at [57, 61] on icon "keyboard_arrow_down" at bounding box center [59, 57] width 18 height 18
click at [58, 59] on icon "keyboard_arrow_down" at bounding box center [59, 57] width 18 height 18
click at [764, 55] on button "Back" at bounding box center [766, 57] width 31 height 17
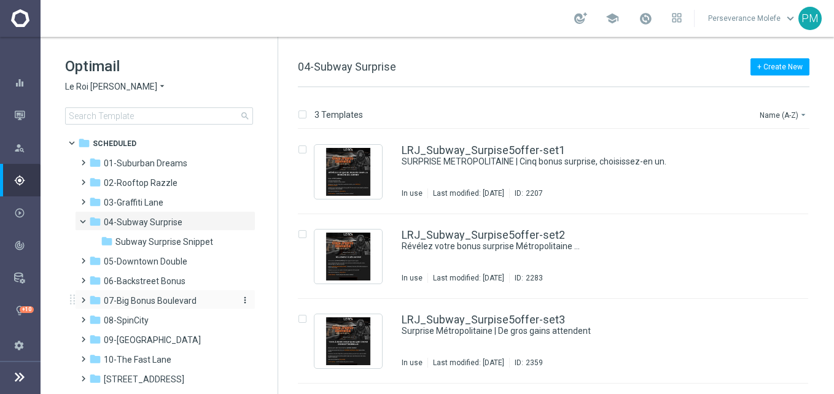
click at [171, 298] on span "07-Big Bonus Boulevard" at bounding box center [150, 300] width 93 height 11
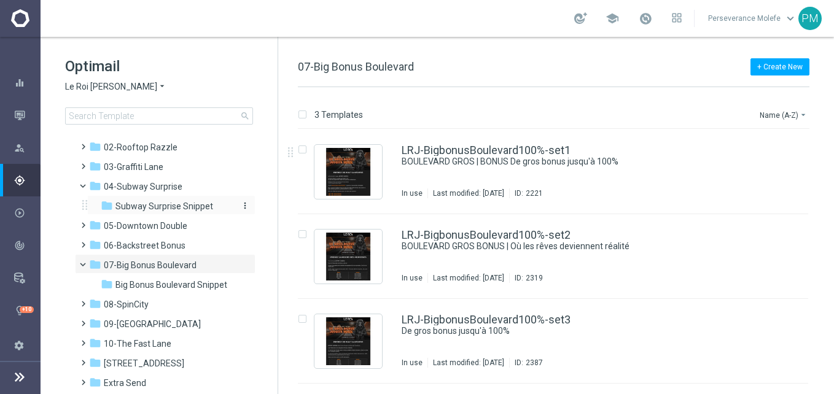
scroll to position [61, 0]
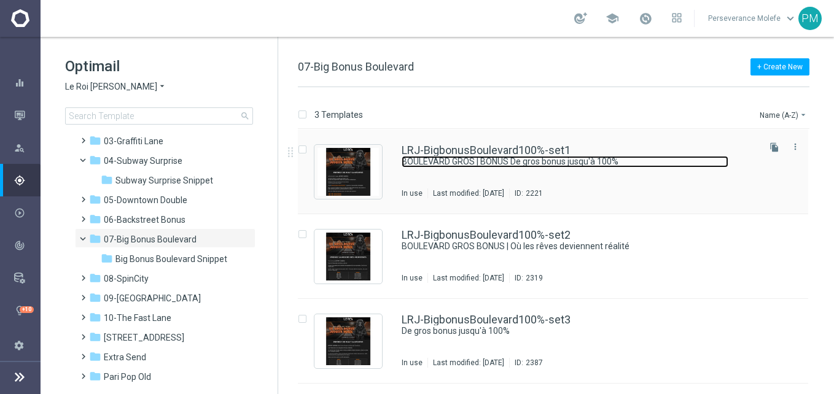
click at [460, 156] on link "BOULEVARD GROS | BONUS De gros bonus jusqu'à 100%" at bounding box center [565, 162] width 327 height 12
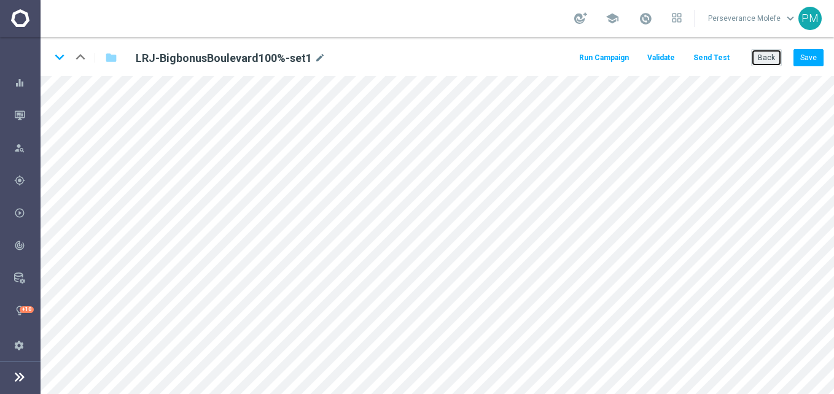
click at [757, 59] on button "Back" at bounding box center [766, 57] width 31 height 17
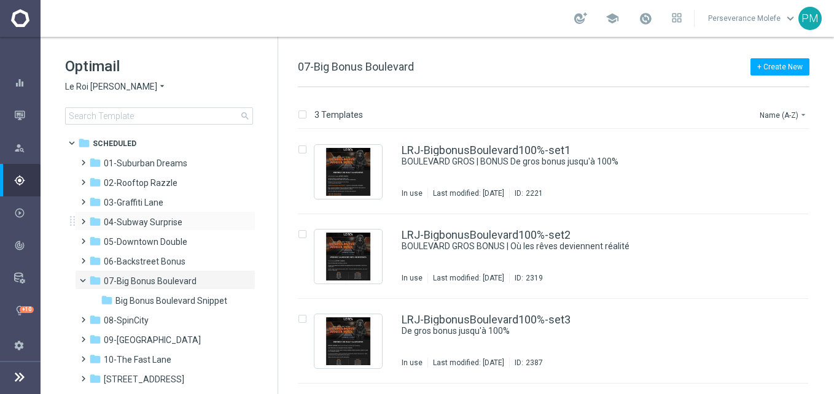
click at [126, 214] on div "folder 04-Subway Surprise more_vert" at bounding box center [165, 221] width 180 height 20
click at [138, 217] on span "04-Subway Surprise" at bounding box center [143, 222] width 79 height 11
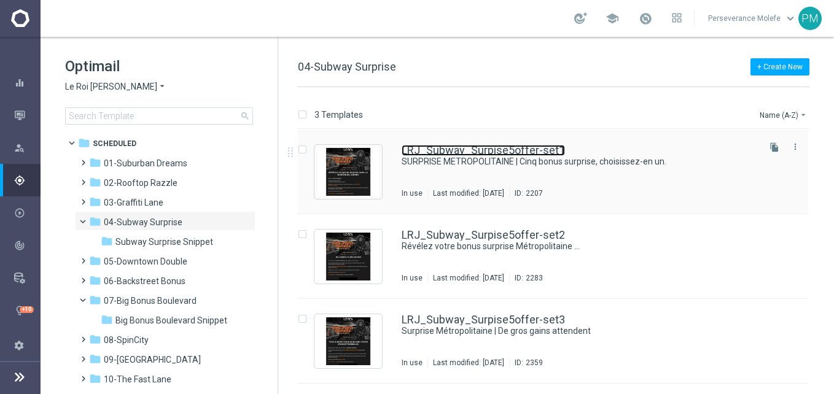
click at [499, 149] on link "LRJ_Subway_Surpise5offer-set1" at bounding box center [483, 150] width 163 height 11
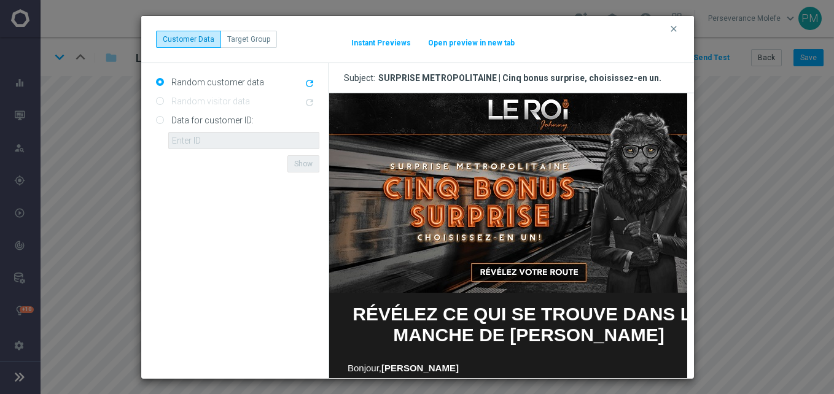
click at [485, 40] on button "Open preview in new tab" at bounding box center [471, 43] width 88 height 10
click at [680, 21] on div "clear Customer Data Target Group It might take a while... Instant Previews Open…" at bounding box center [417, 39] width 553 height 47
drag, startPoint x: 674, startPoint y: 30, endPoint x: 719, endPoint y: 42, distance: 46.3
click at [675, 30] on icon "clear" at bounding box center [674, 29] width 10 height 10
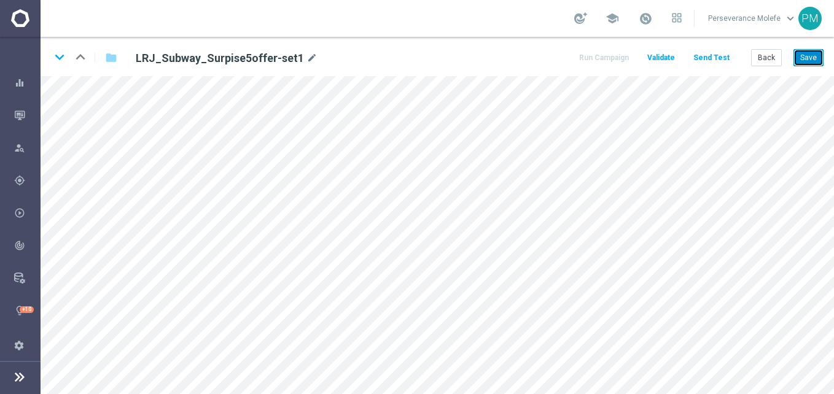
click at [801, 57] on button "Save" at bounding box center [808, 57] width 30 height 17
click at [767, 58] on button "Back" at bounding box center [766, 57] width 31 height 17
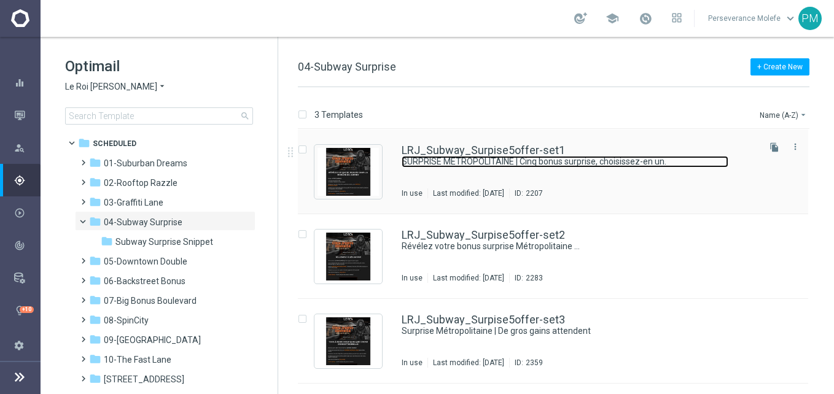
click at [492, 155] on div "LRJ_Subway_Surpise5offer-set1 SURPRISE METROPOLITAINE | Cinq bonus surprise, ch…" at bounding box center [579, 171] width 355 height 53
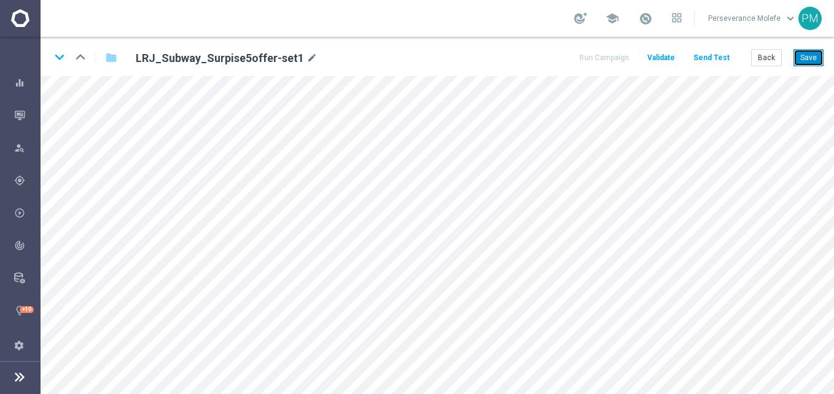
click at [806, 60] on button "Save" at bounding box center [808, 57] width 30 height 17
click at [775, 53] on button "Back" at bounding box center [766, 57] width 31 height 17
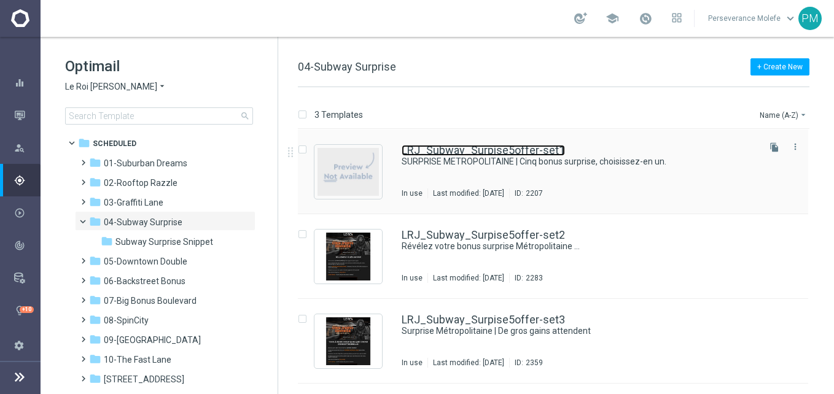
click at [464, 152] on link "LRJ_Subway_Surpise5offer-set1" at bounding box center [483, 150] width 163 height 11
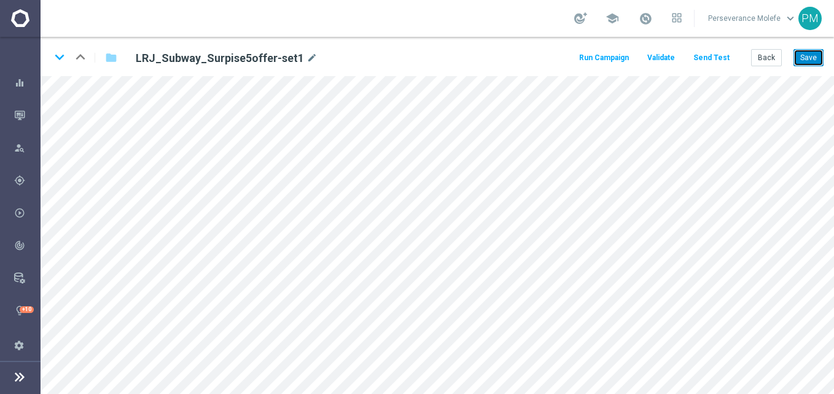
click at [802, 64] on button "Save" at bounding box center [808, 57] width 30 height 17
click at [696, 60] on button "Send Test" at bounding box center [711, 58] width 40 height 17
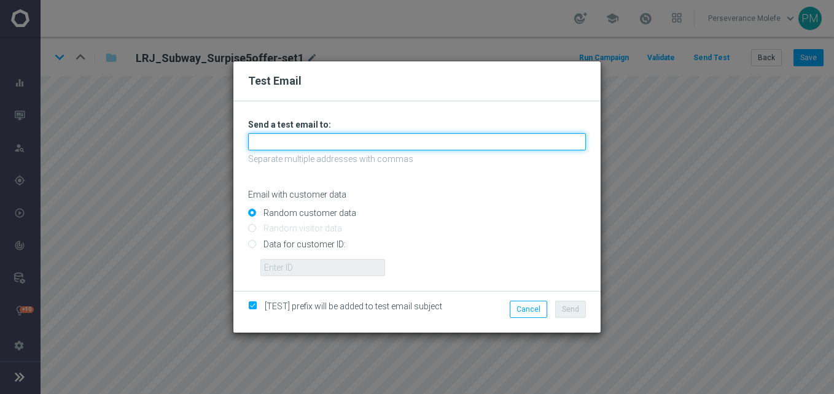
click at [403, 147] on input "text" at bounding box center [417, 141] width 338 height 17
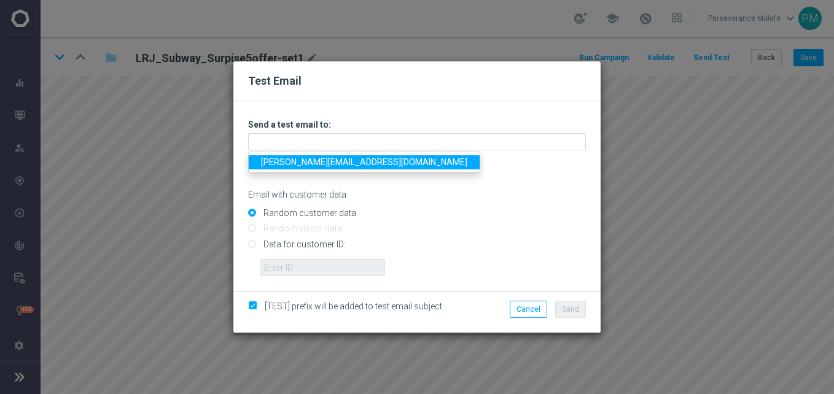
click at [363, 158] on link "[PERSON_NAME][EMAIL_ADDRESS][DOMAIN_NAME]" at bounding box center [364, 162] width 231 height 14
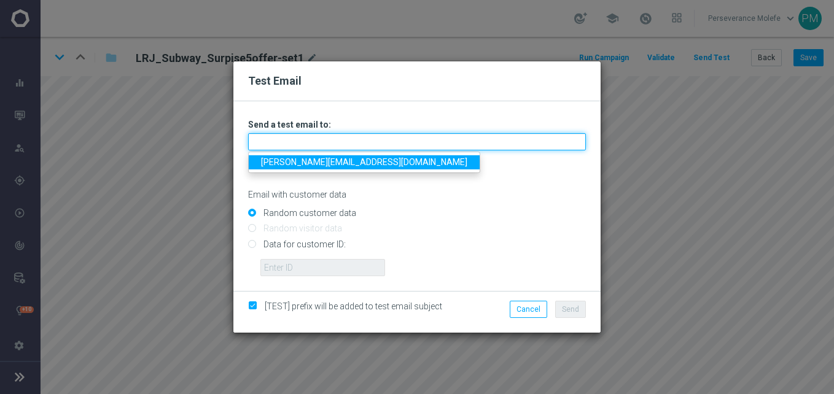
type input "[PERSON_NAME][EMAIL_ADDRESS][DOMAIN_NAME]"
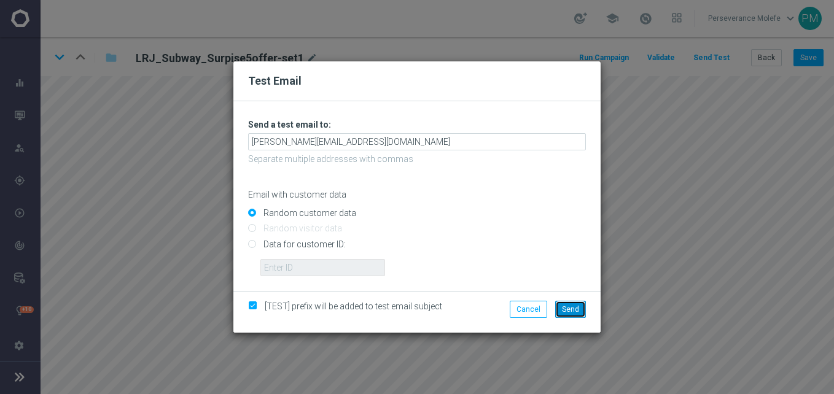
click at [572, 307] on span "Send" at bounding box center [570, 309] width 17 height 9
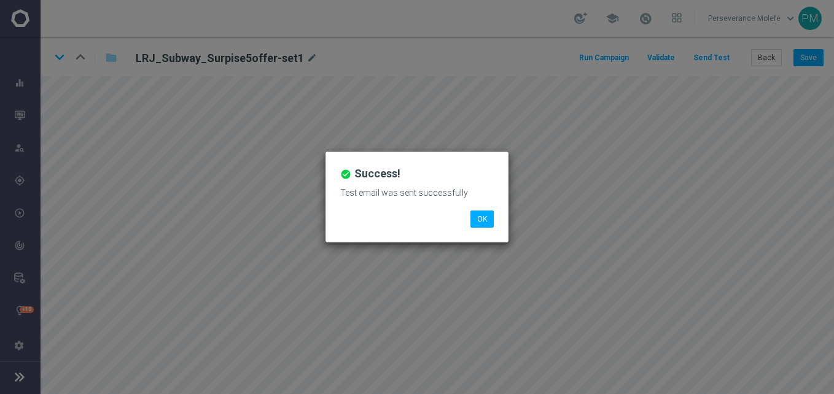
drag, startPoint x: 468, startPoint y: 217, endPoint x: 483, endPoint y: 219, distance: 14.8
click at [468, 219] on li "OK" at bounding box center [481, 219] width 29 height 17
click at [483, 219] on button "OK" at bounding box center [481, 219] width 23 height 17
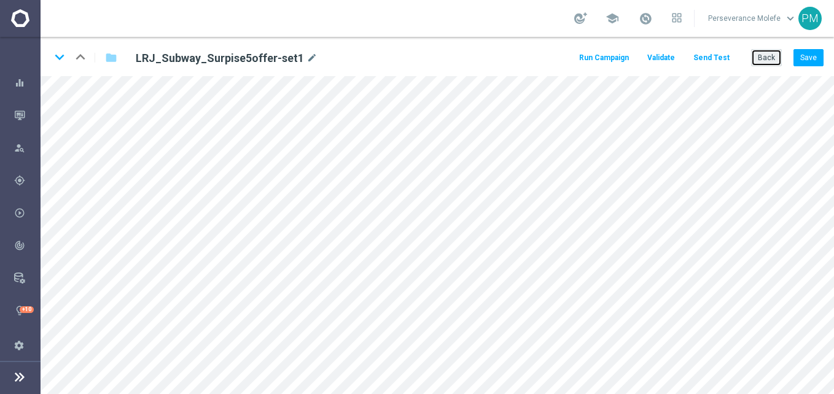
click at [772, 52] on button "Back" at bounding box center [766, 57] width 31 height 17
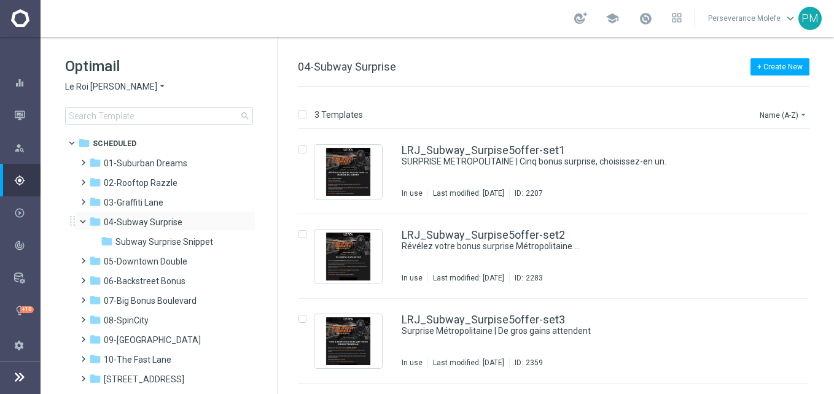
click at [86, 220] on span at bounding box center [88, 219] width 5 height 6
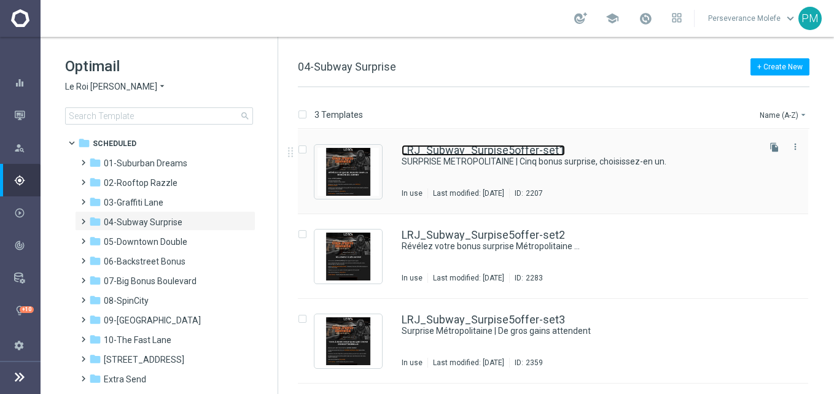
click at [426, 152] on link "LRJ_Subway_Surpise5offer-set1" at bounding box center [483, 150] width 163 height 11
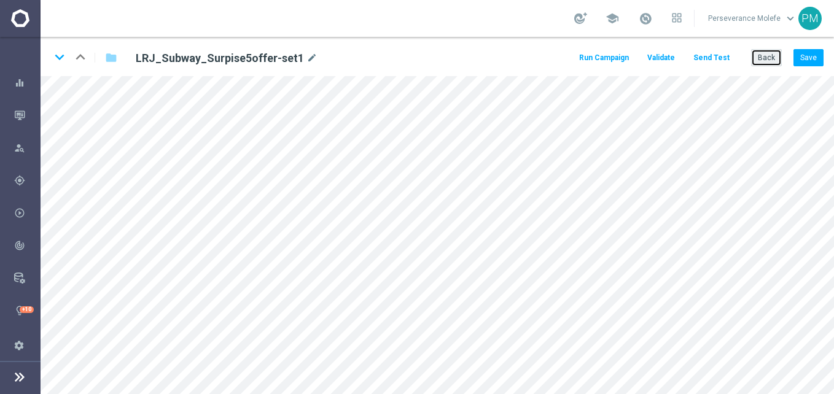
click at [758, 64] on button "Back" at bounding box center [766, 57] width 31 height 17
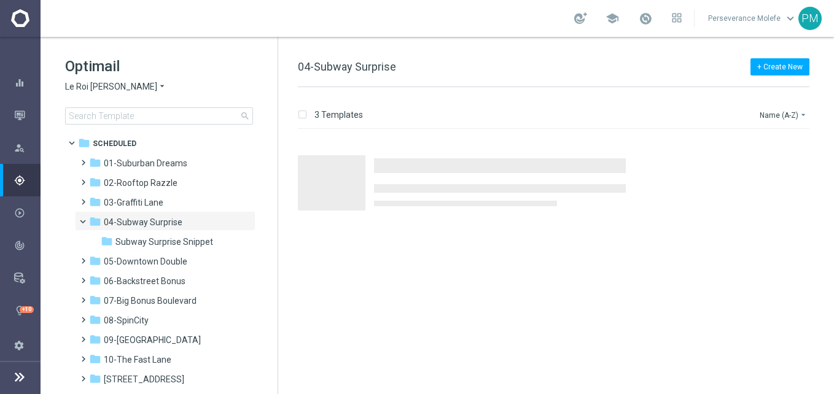
click at [89, 90] on span "Le Roi [PERSON_NAME]" at bounding box center [111, 87] width 92 height 12
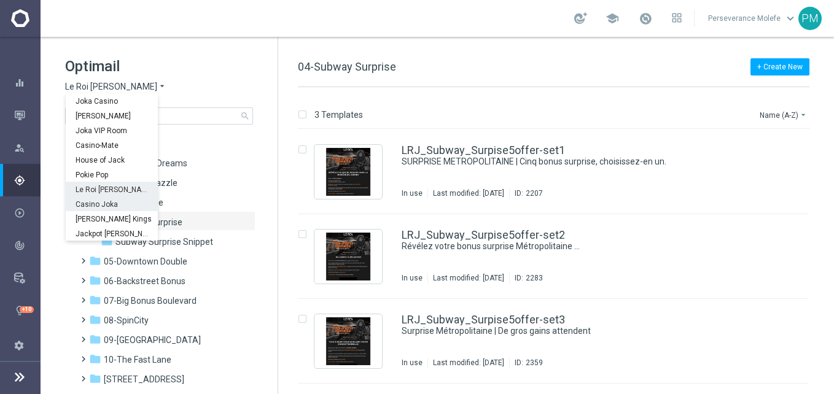
click at [0, 0] on span "Casino Joka" at bounding box center [0, 0] width 0 height 0
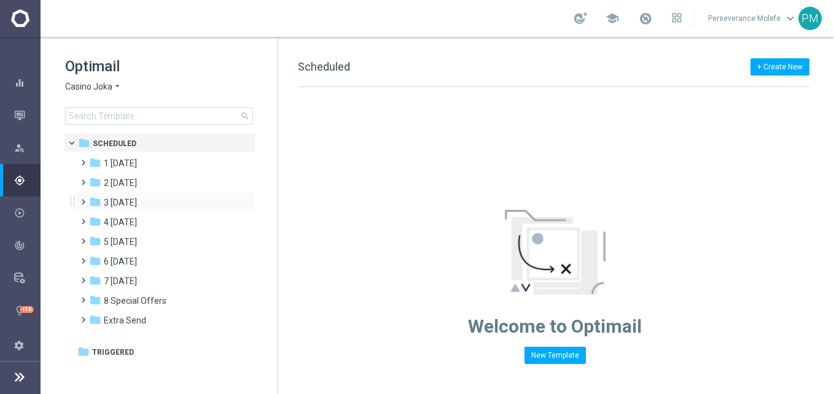
click at [161, 194] on div "folder 3 [DATE] more_vert" at bounding box center [165, 202] width 180 height 20
click at [161, 204] on div "folder 3 [DATE]" at bounding box center [159, 203] width 141 height 14
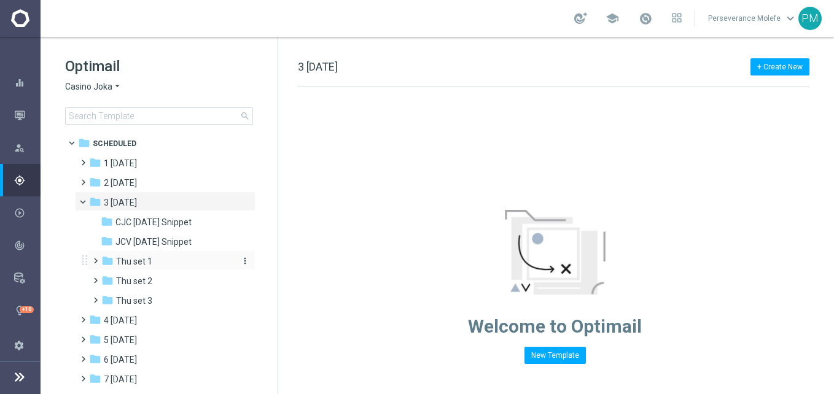
click at [175, 261] on div "folder Thu set 1" at bounding box center [166, 262] width 131 height 14
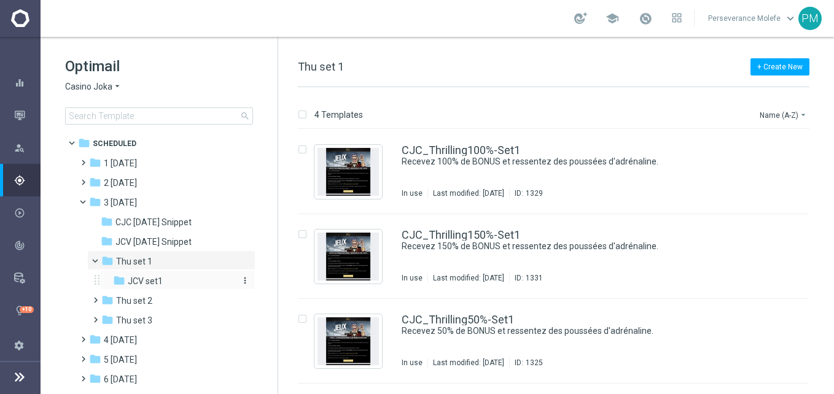
click at [173, 282] on div "folder JCV set1" at bounding box center [173, 281] width 121 height 14
click at [467, 147] on link "JCV_Thrilling100%-Set1" at bounding box center [461, 150] width 118 height 11
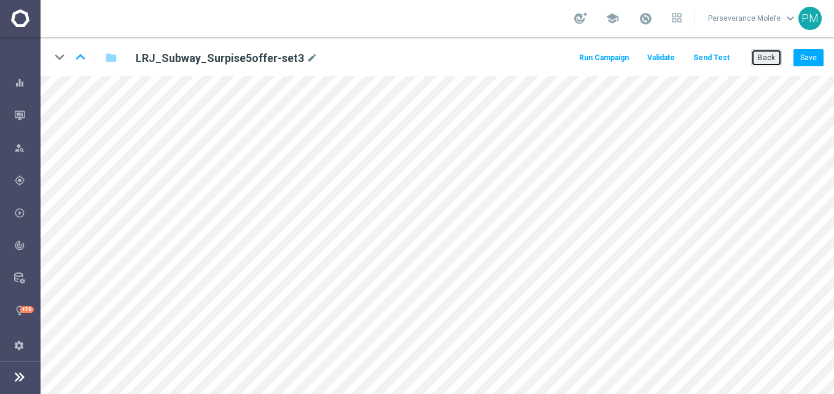
click at [762, 59] on button "Back" at bounding box center [766, 57] width 31 height 17
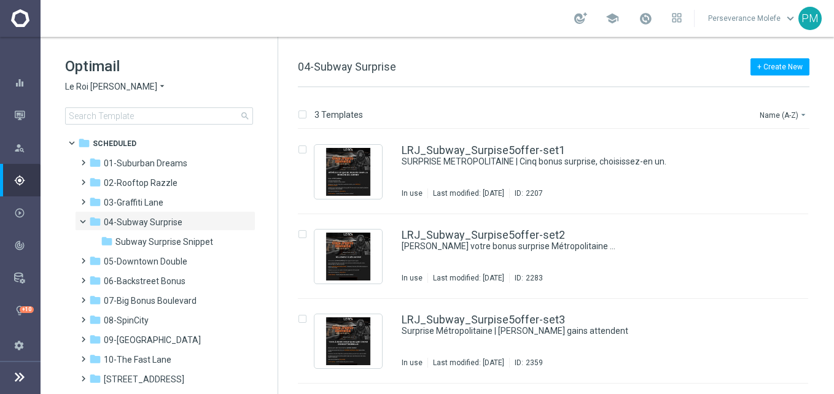
click at [106, 92] on span "Le Roi [PERSON_NAME]" at bounding box center [111, 87] width 92 height 12
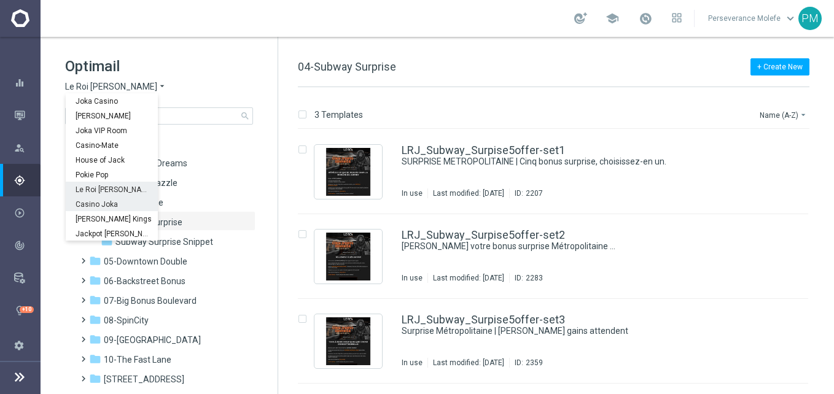
click at [99, 196] on div "Casino Joka" at bounding box center [112, 203] width 92 height 15
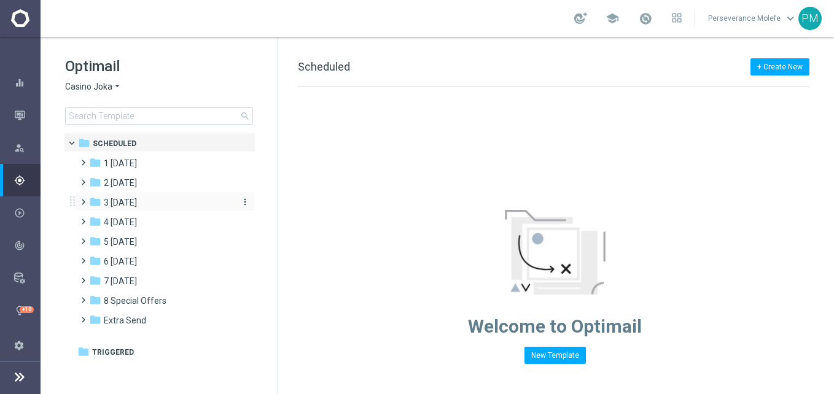
click at [148, 196] on div "folder 3 [DATE]" at bounding box center [159, 203] width 141 height 14
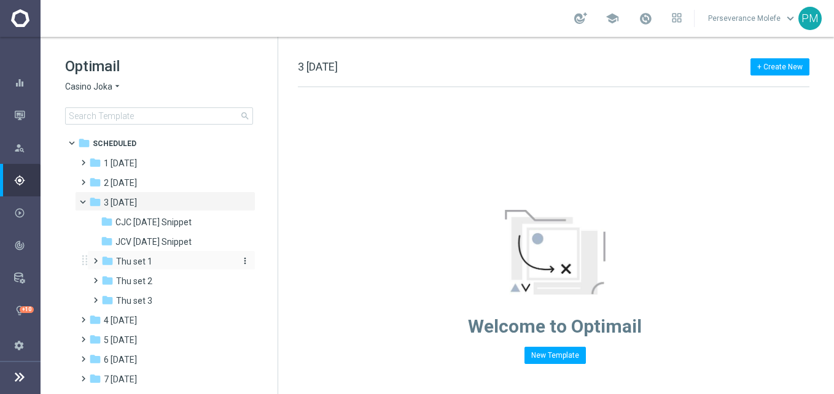
click at [157, 256] on div "folder Thu set 1" at bounding box center [166, 262] width 131 height 14
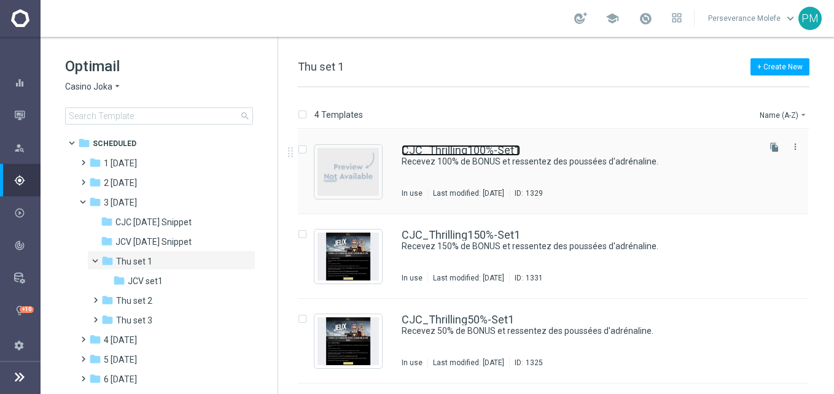
click at [479, 150] on link "CJC_Thrilling100%-Set1" at bounding box center [461, 150] width 118 height 11
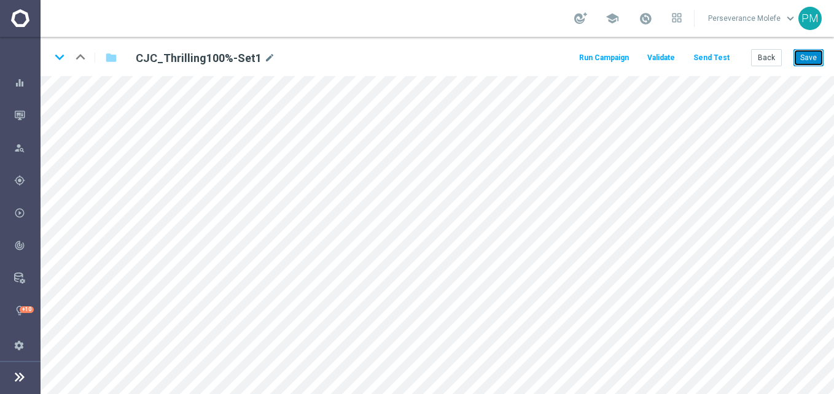
click at [812, 56] on button "Save" at bounding box center [808, 57] width 30 height 17
click at [770, 63] on button "Back" at bounding box center [766, 57] width 31 height 17
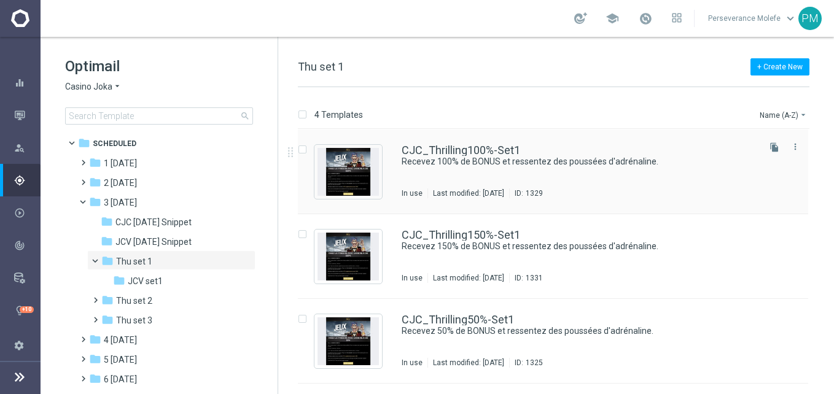
click at [463, 144] on div "CJC_Thrilling100%-Set1 Recevez 100% de BONUS et ressentez des poussées d'adréna…" at bounding box center [553, 172] width 510 height 85
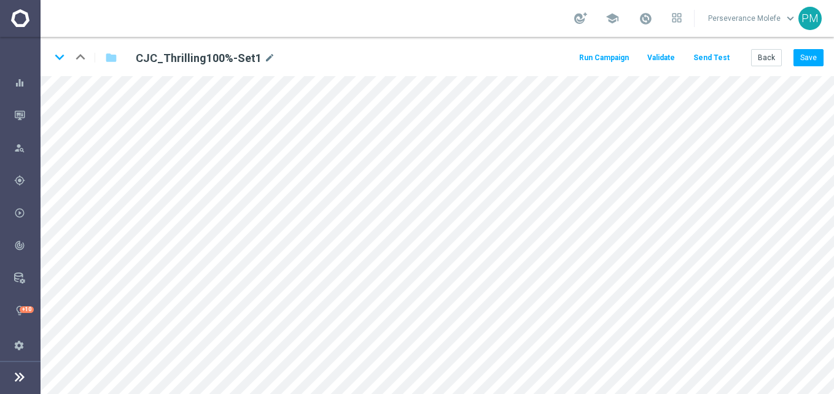
click at [710, 65] on button "Send Test" at bounding box center [711, 58] width 40 height 17
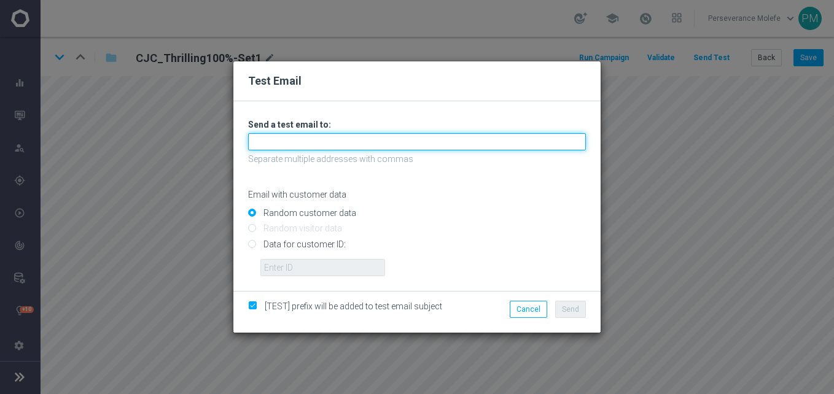
click at [374, 149] on input "text" at bounding box center [417, 141] width 338 height 17
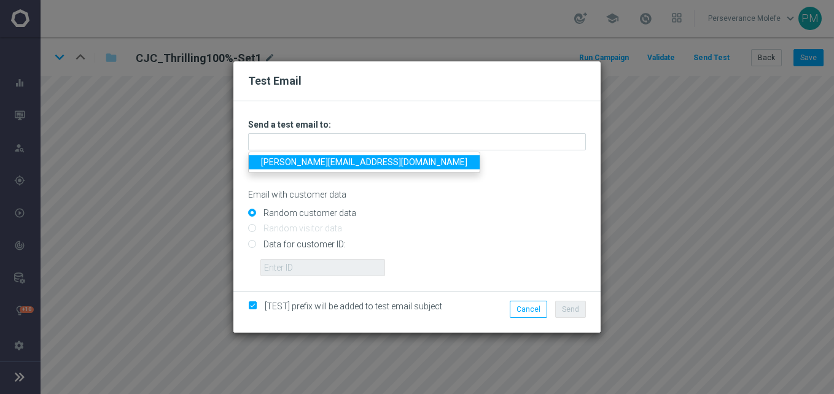
click at [343, 165] on link "[PERSON_NAME][EMAIL_ADDRESS][DOMAIN_NAME]" at bounding box center [364, 162] width 231 height 14
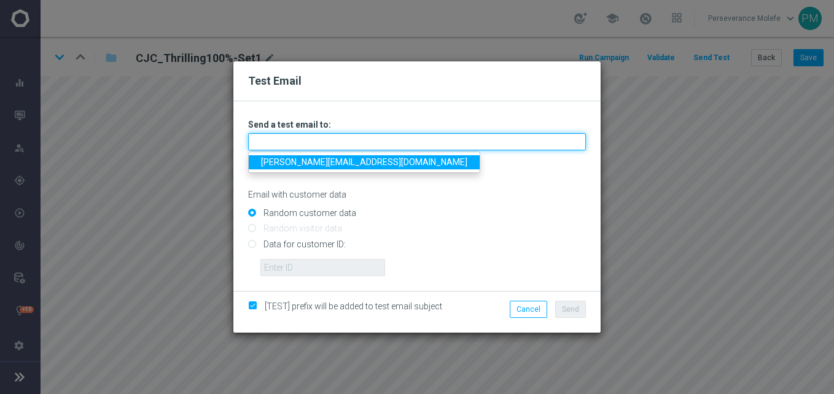
type input "[PERSON_NAME][EMAIL_ADDRESS][DOMAIN_NAME]"
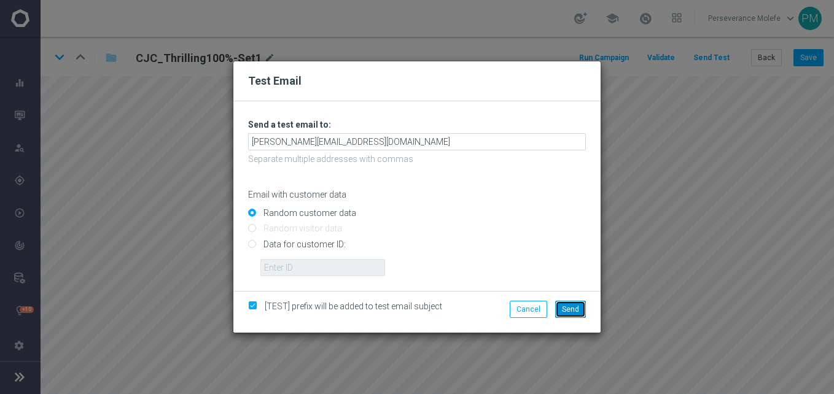
click at [570, 312] on span "Send" at bounding box center [570, 309] width 17 height 9
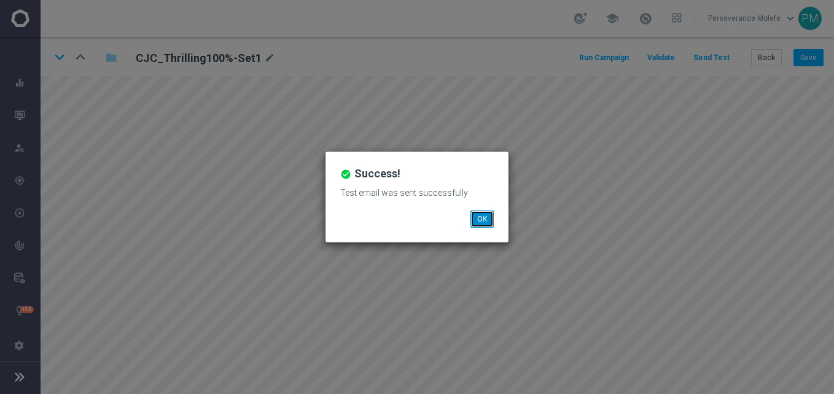
click at [481, 215] on button "OK" at bounding box center [481, 219] width 23 height 17
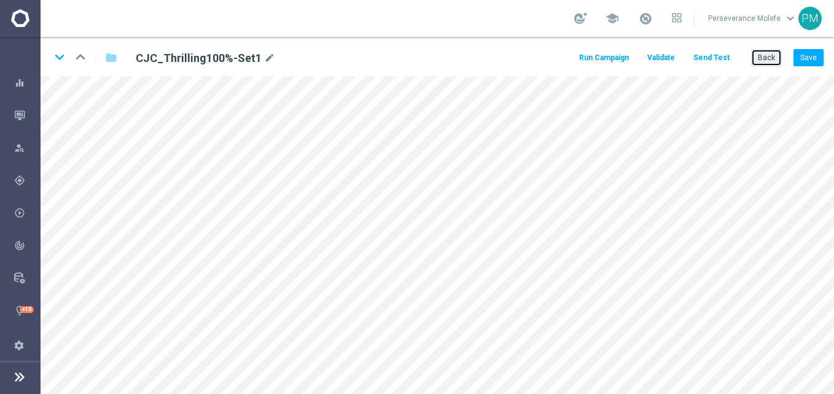
click at [763, 54] on button "Back" at bounding box center [766, 57] width 31 height 17
